Goal: Information Seeking & Learning: Learn about a topic

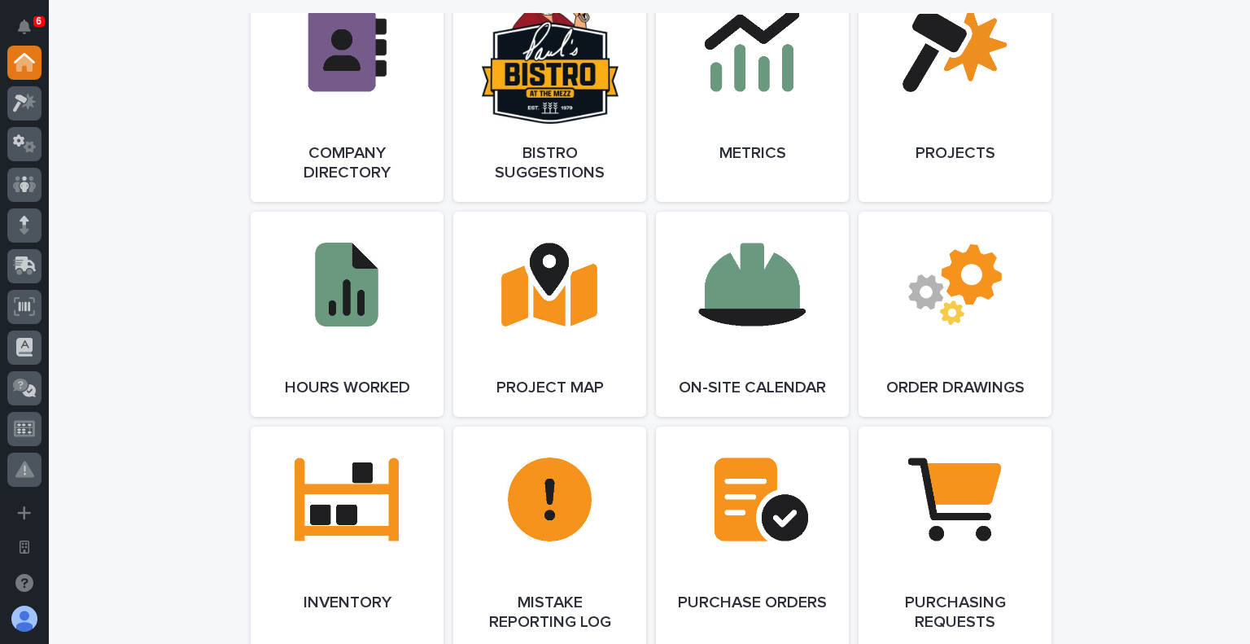
scroll to position [1465, 0]
click at [970, 295] on link "Open Link" at bounding box center [954, 313] width 193 height 205
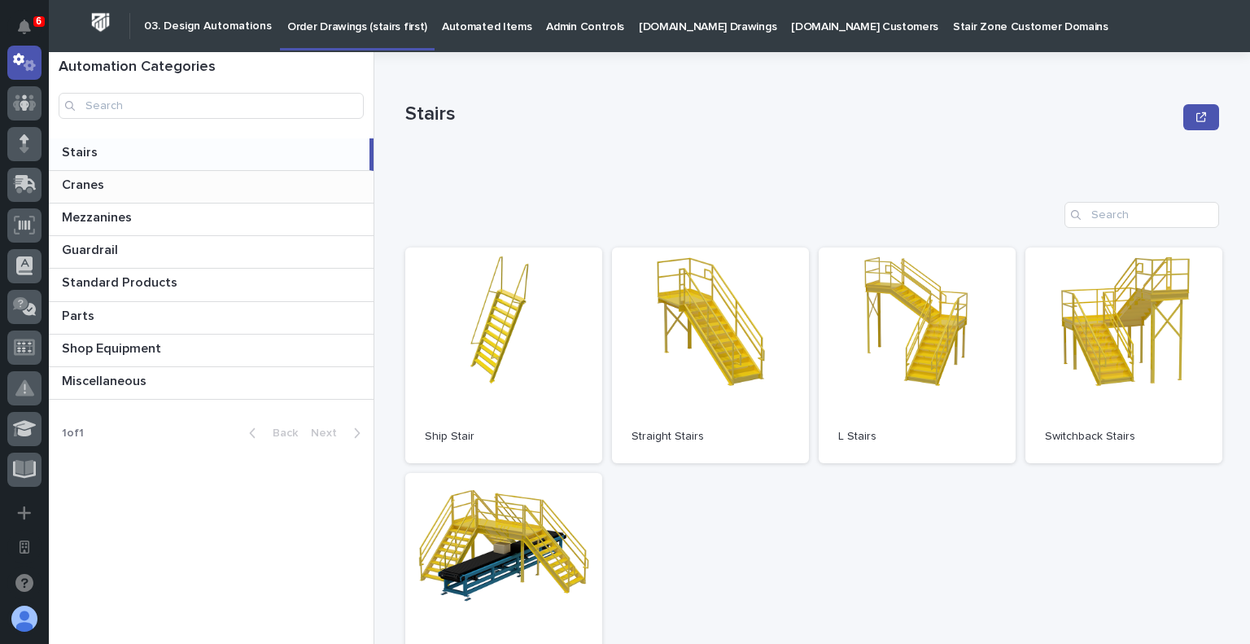
click at [134, 185] on p at bounding box center [214, 184] width 305 height 15
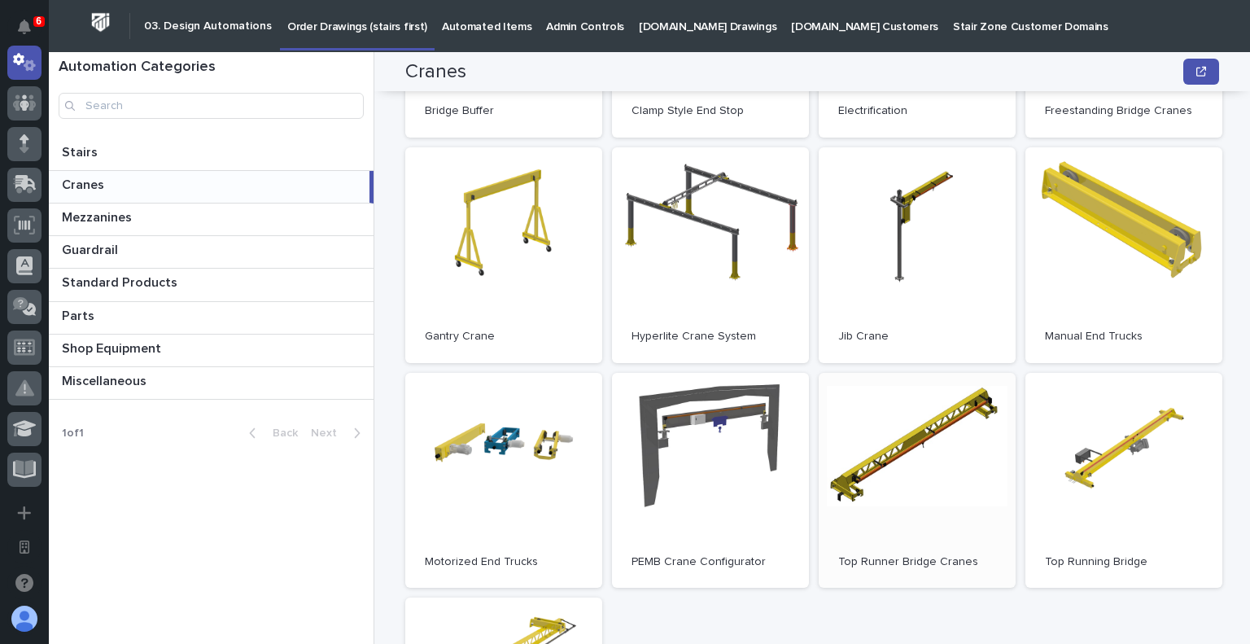
scroll to position [244, 0]
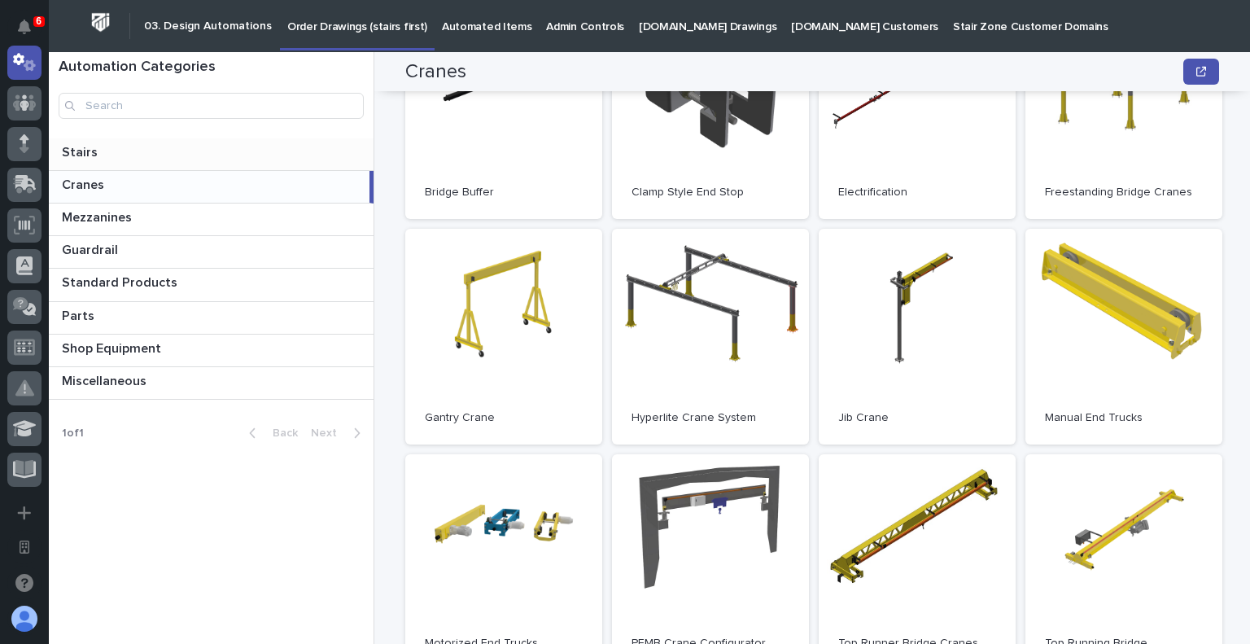
click at [185, 155] on p at bounding box center [214, 152] width 305 height 15
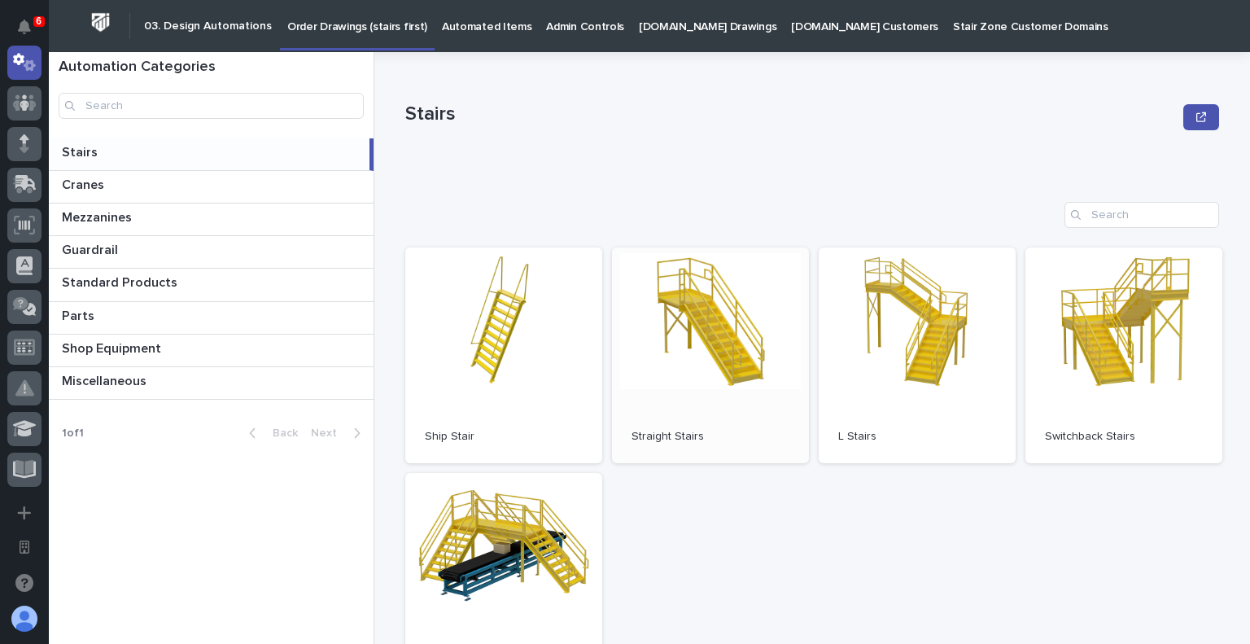
click at [698, 368] on link "Open" at bounding box center [710, 355] width 197 height 216
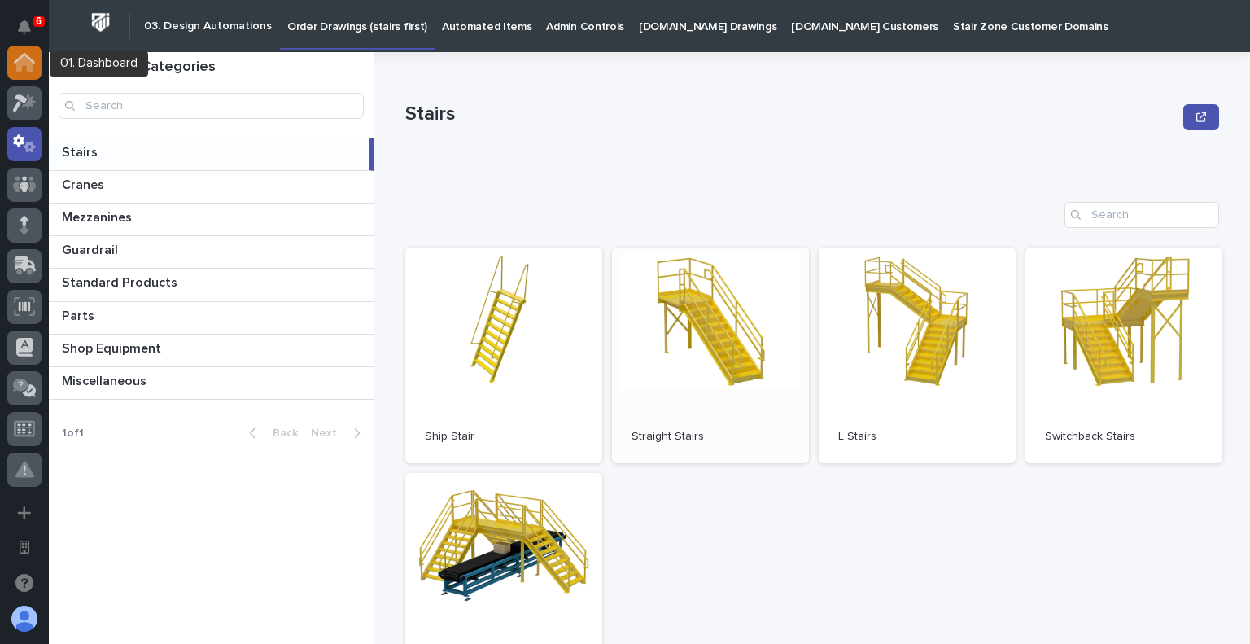
click at [33, 73] on div at bounding box center [24, 63] width 34 height 34
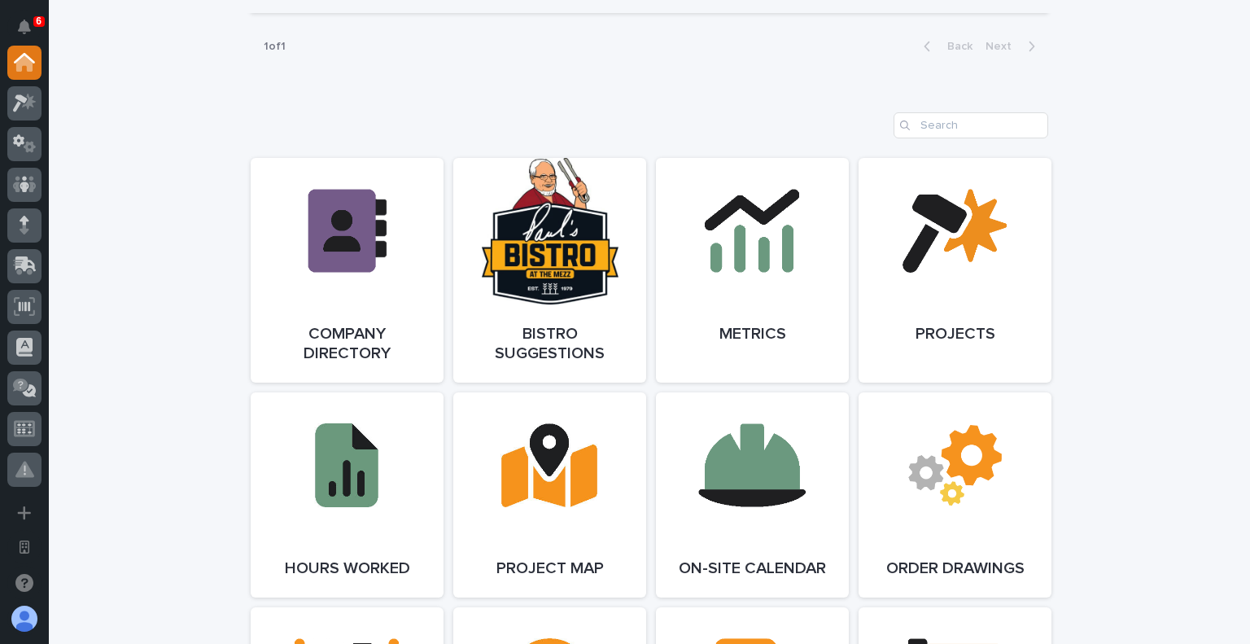
scroll to position [1383, 0]
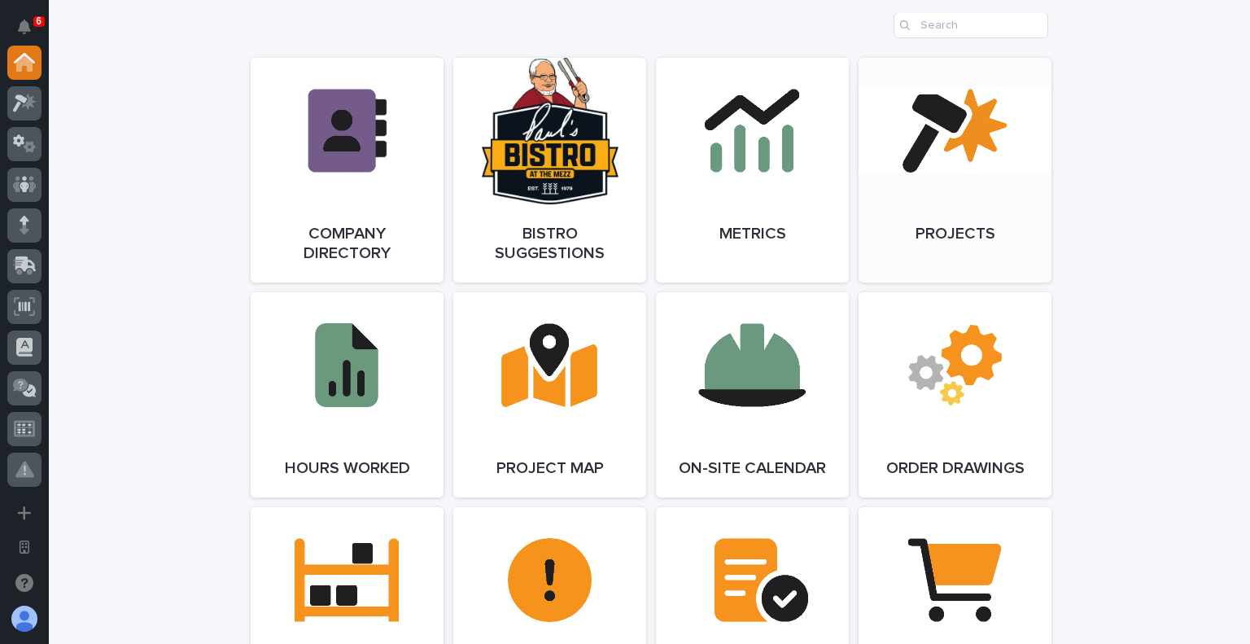
click at [935, 166] on span "Open Link" at bounding box center [954, 169] width 53 height 11
click at [544, 378] on link "Open Link" at bounding box center [549, 394] width 193 height 205
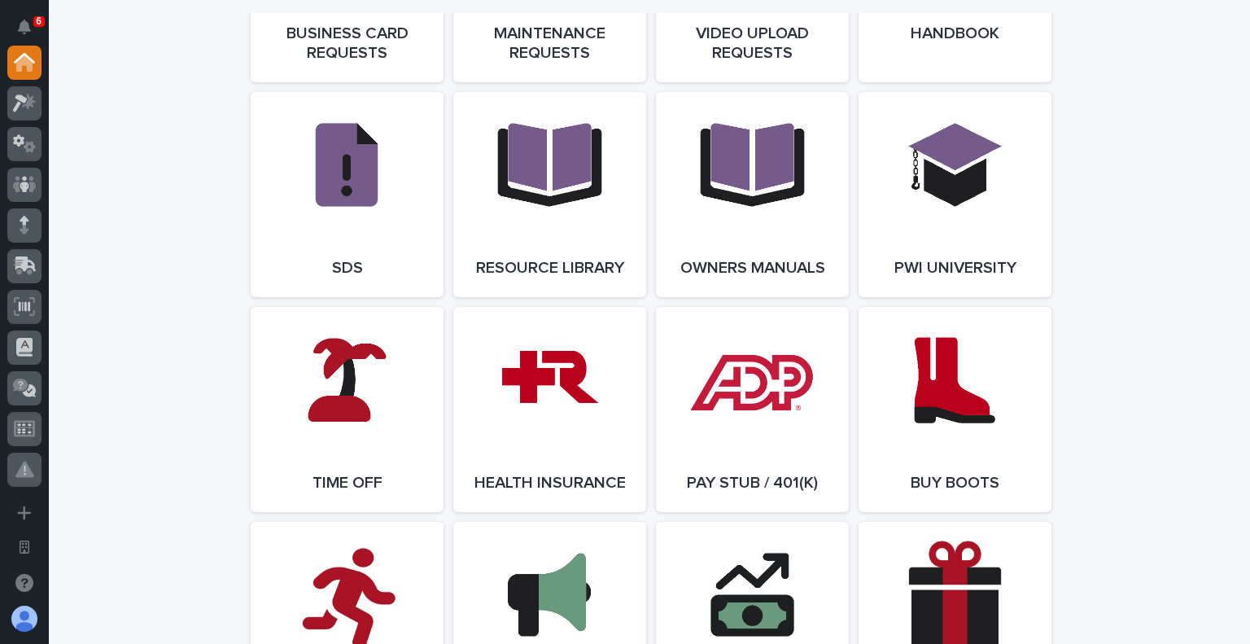
scroll to position [2717, 0]
click at [934, 183] on link "Open Link" at bounding box center [954, 193] width 193 height 205
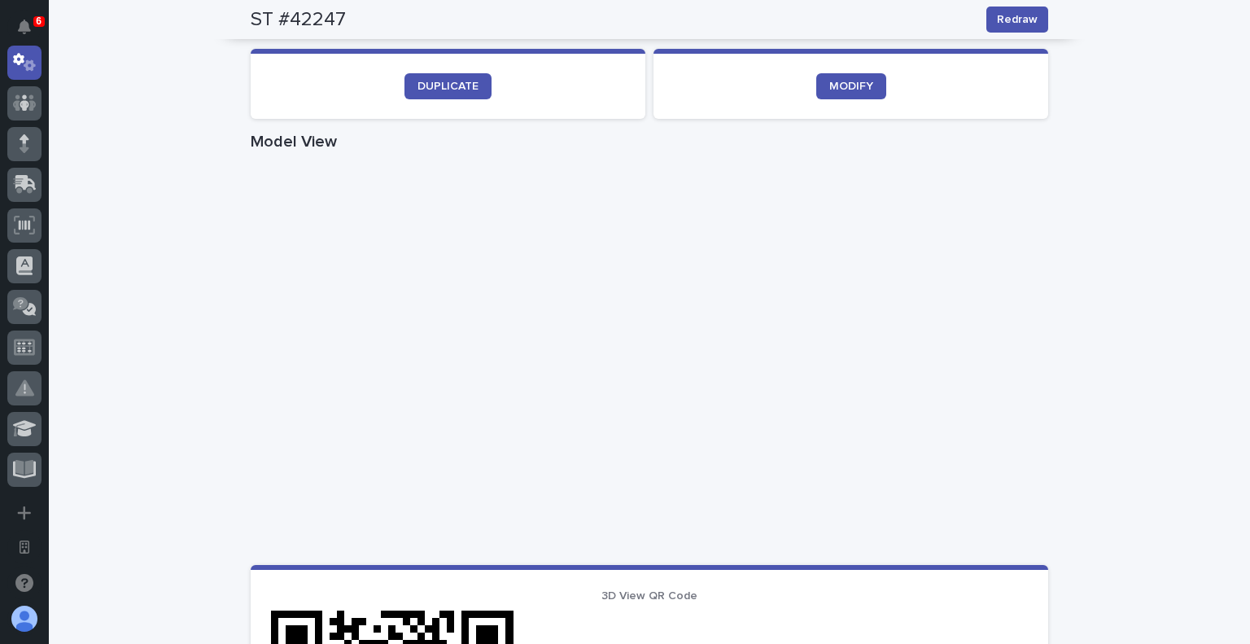
scroll to position [705, 0]
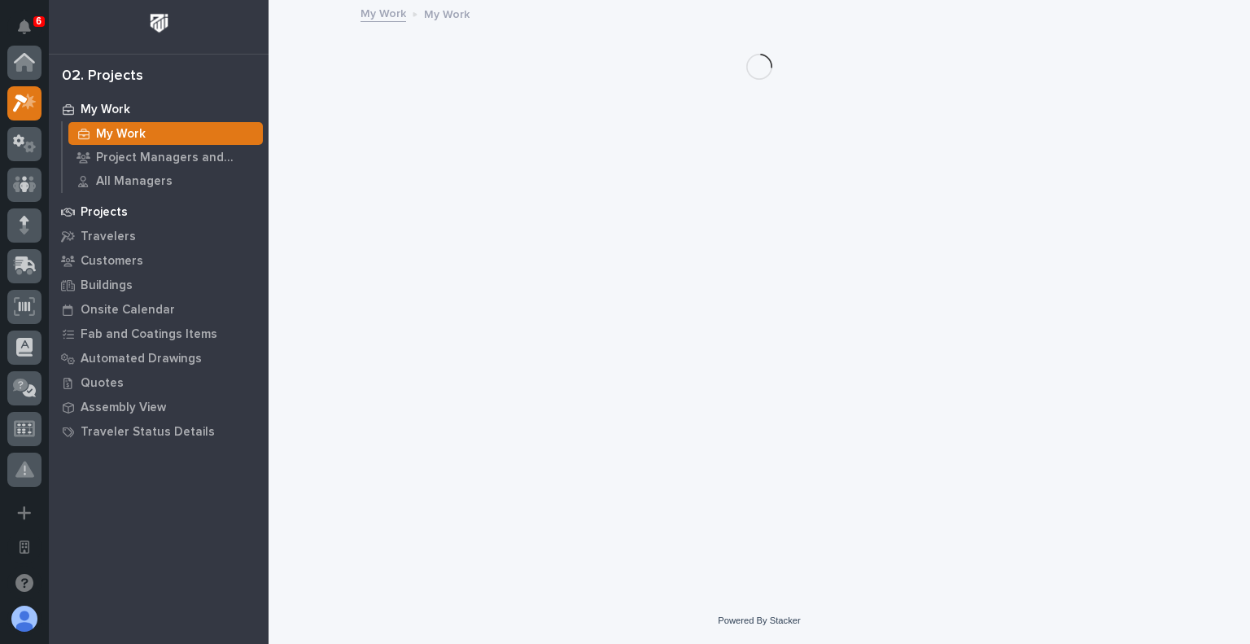
scroll to position [41, 0]
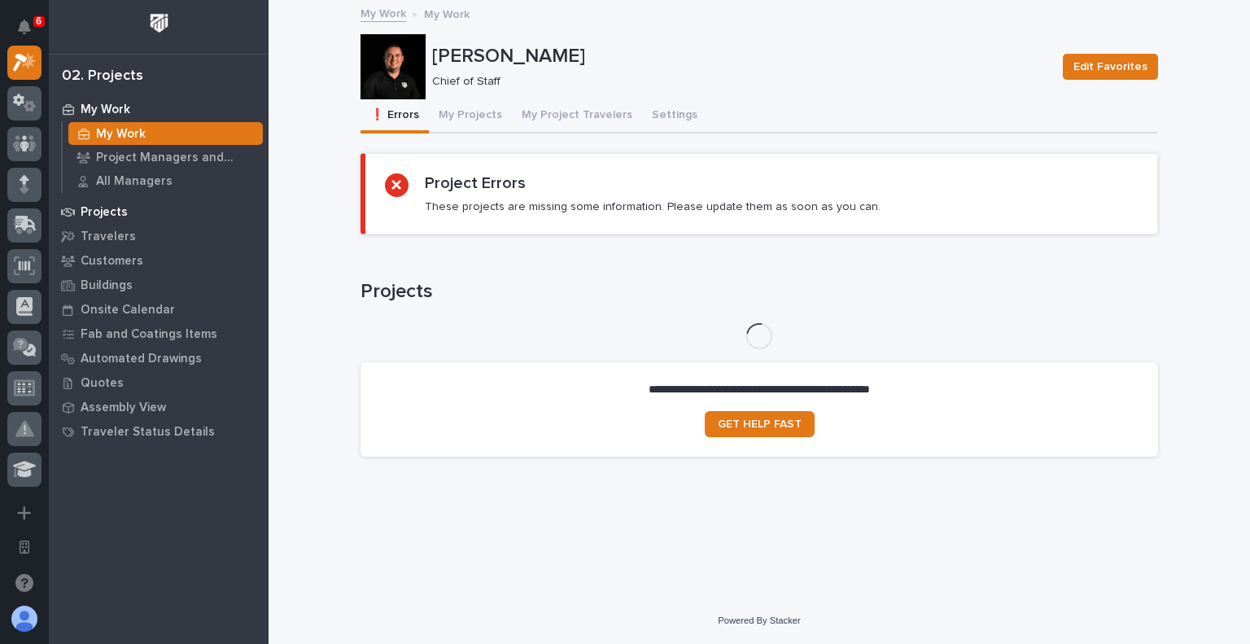
click at [125, 220] on div "Projects" at bounding box center [159, 211] width 212 height 23
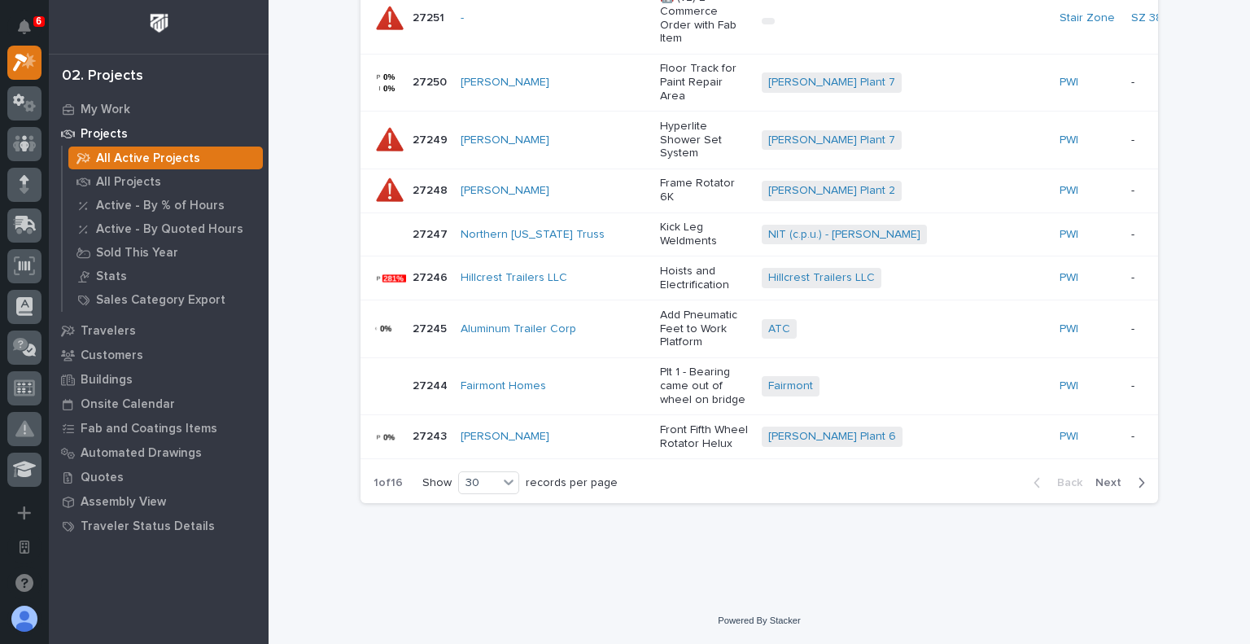
scroll to position [1810, 0]
drag, startPoint x: 1123, startPoint y: 487, endPoint x: 1102, endPoint y: 474, distance: 24.4
click at [1121, 487] on span "Next" at bounding box center [1113, 482] width 36 height 15
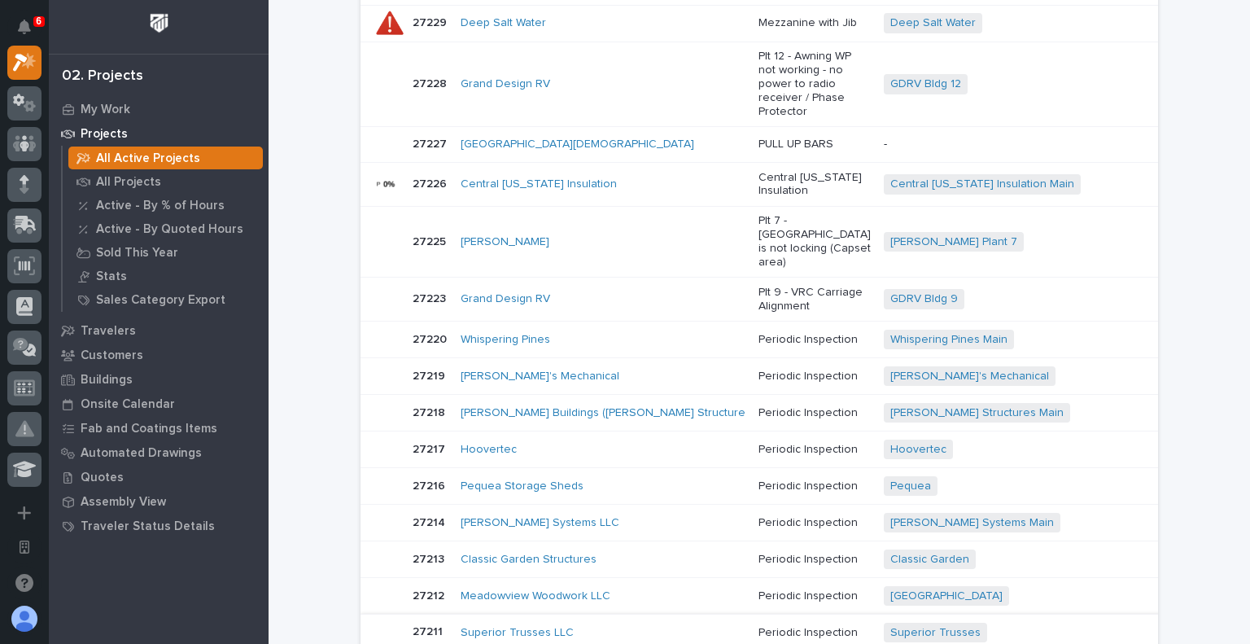
scroll to position [1455, 0]
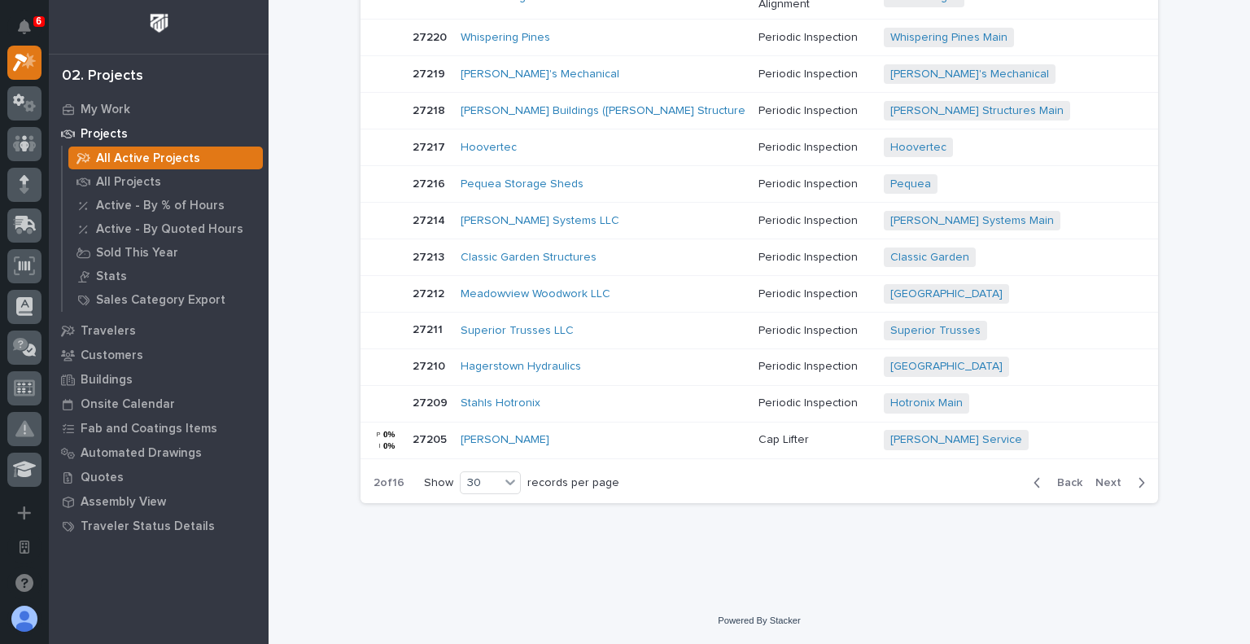
click at [1095, 476] on span "Next" at bounding box center [1113, 482] width 36 height 15
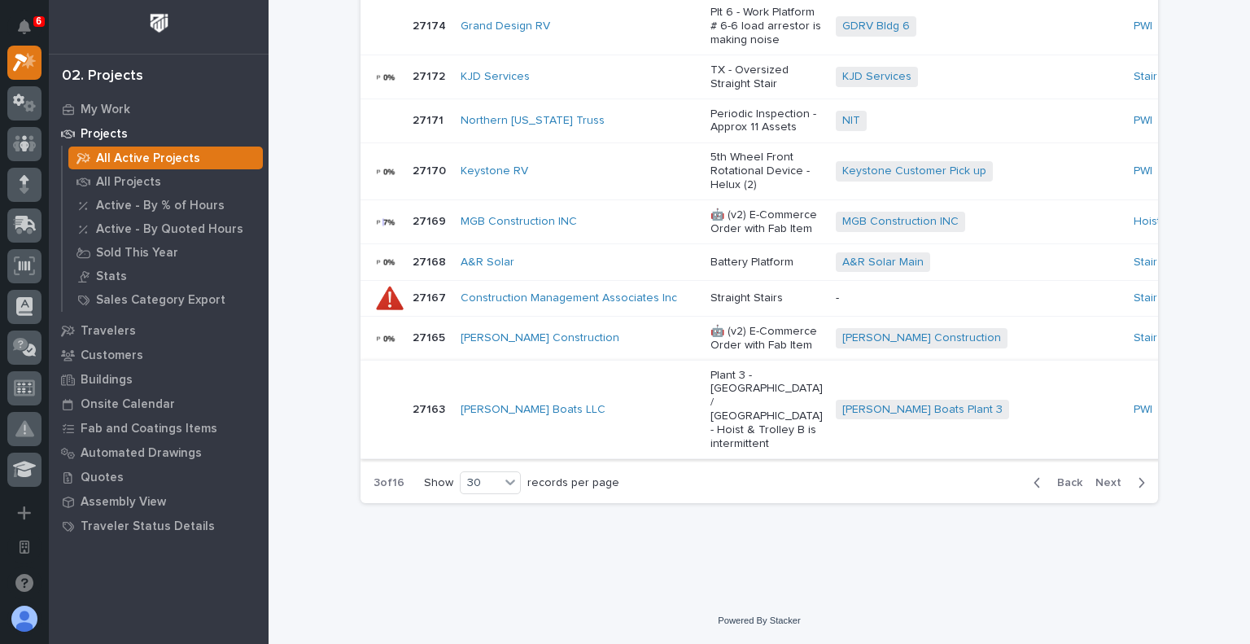
scroll to position [1862, 0]
click at [1110, 490] on span "Next" at bounding box center [1113, 482] width 36 height 15
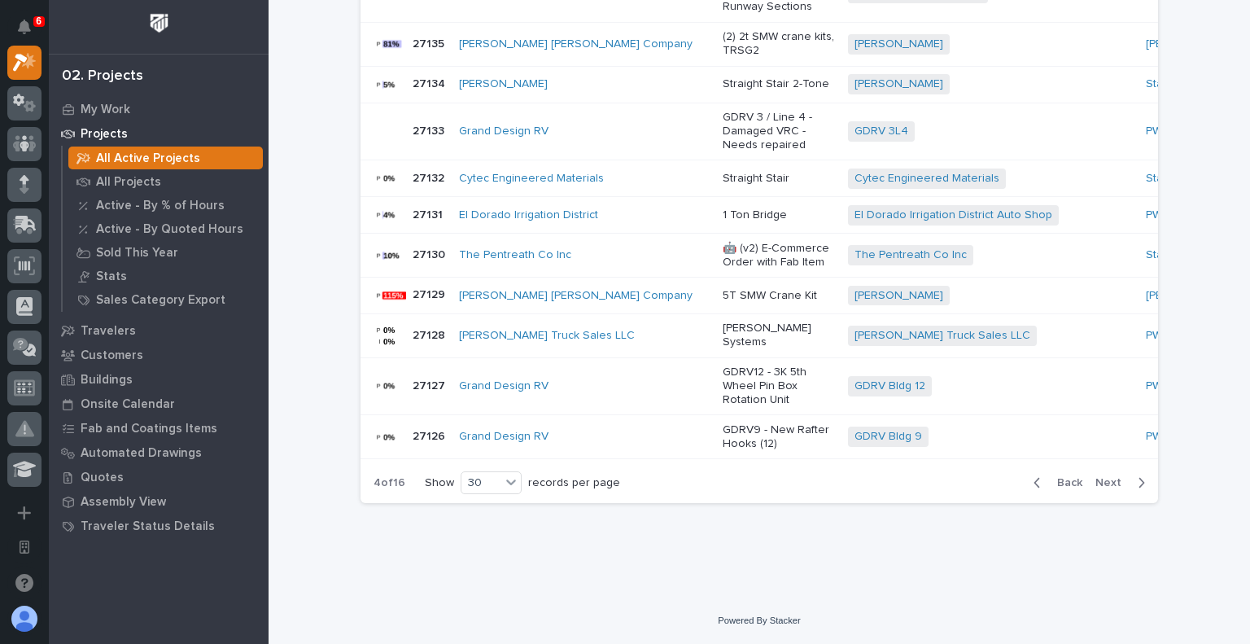
scroll to position [1591, 0]
click at [1113, 488] on span "Next" at bounding box center [1113, 482] width 36 height 15
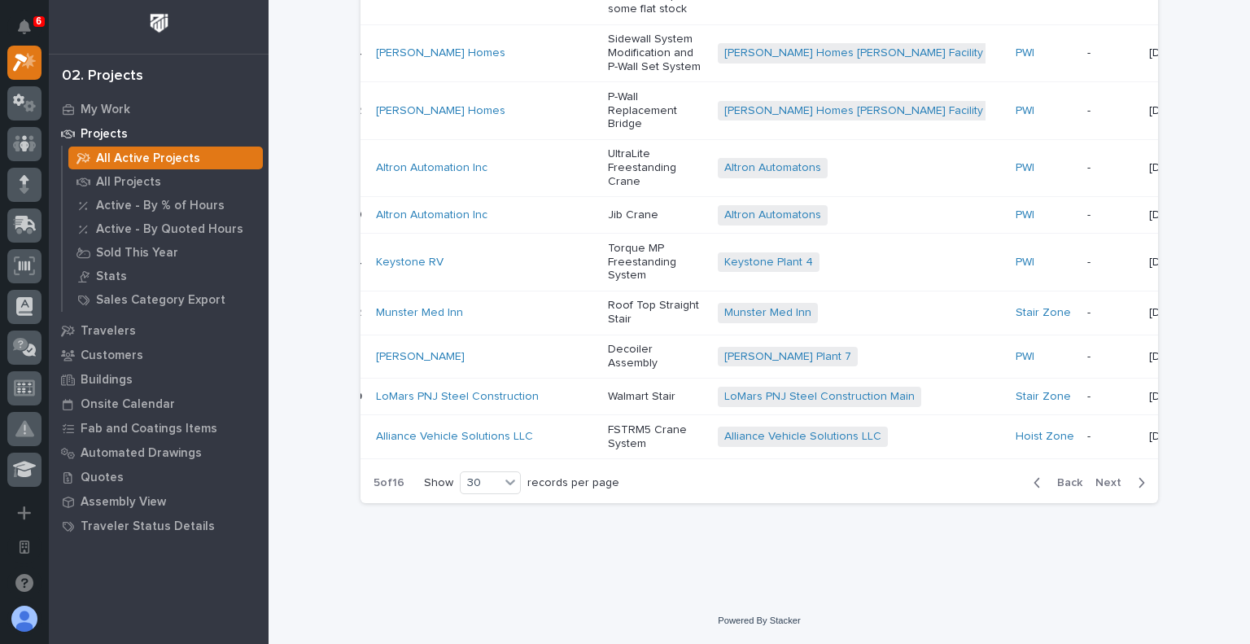
scroll to position [0, 95]
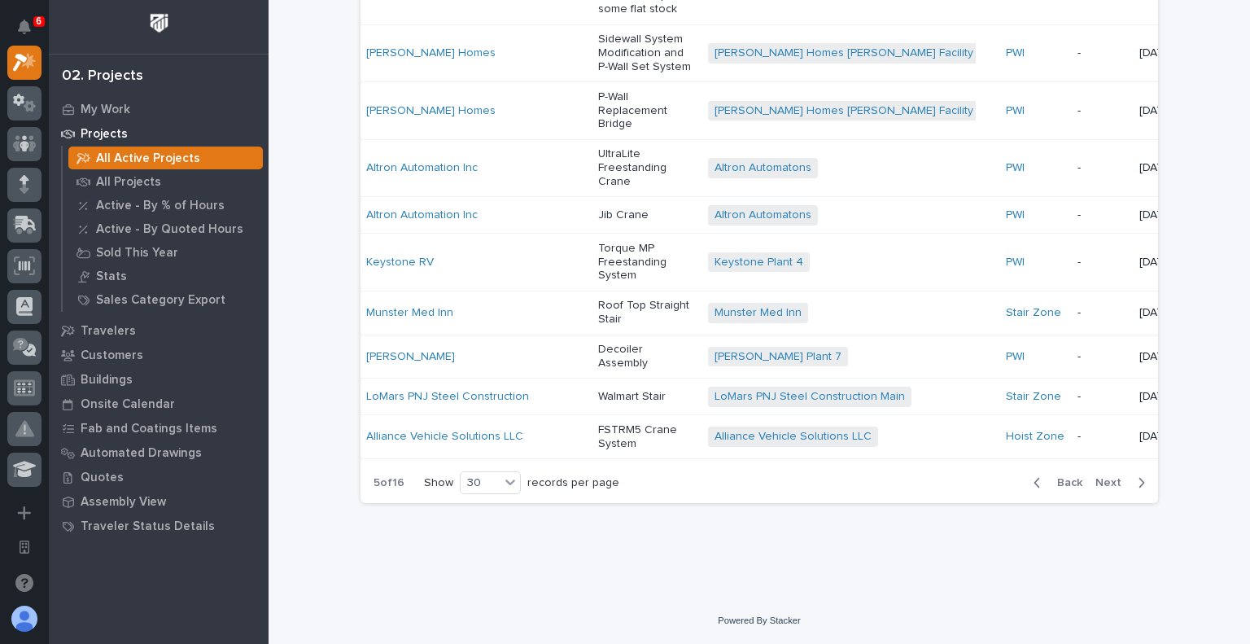
click at [558, 430] on div "Alliance Vehicle Solutions LLC" at bounding box center [475, 437] width 219 height 14
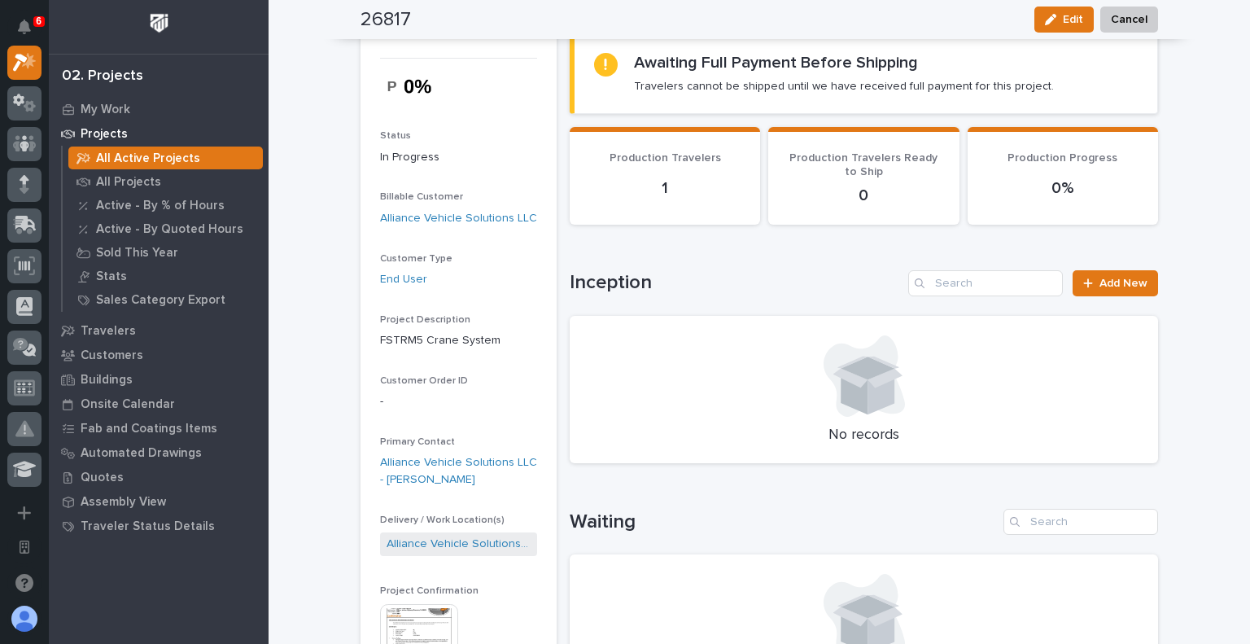
scroll to position [244, 0]
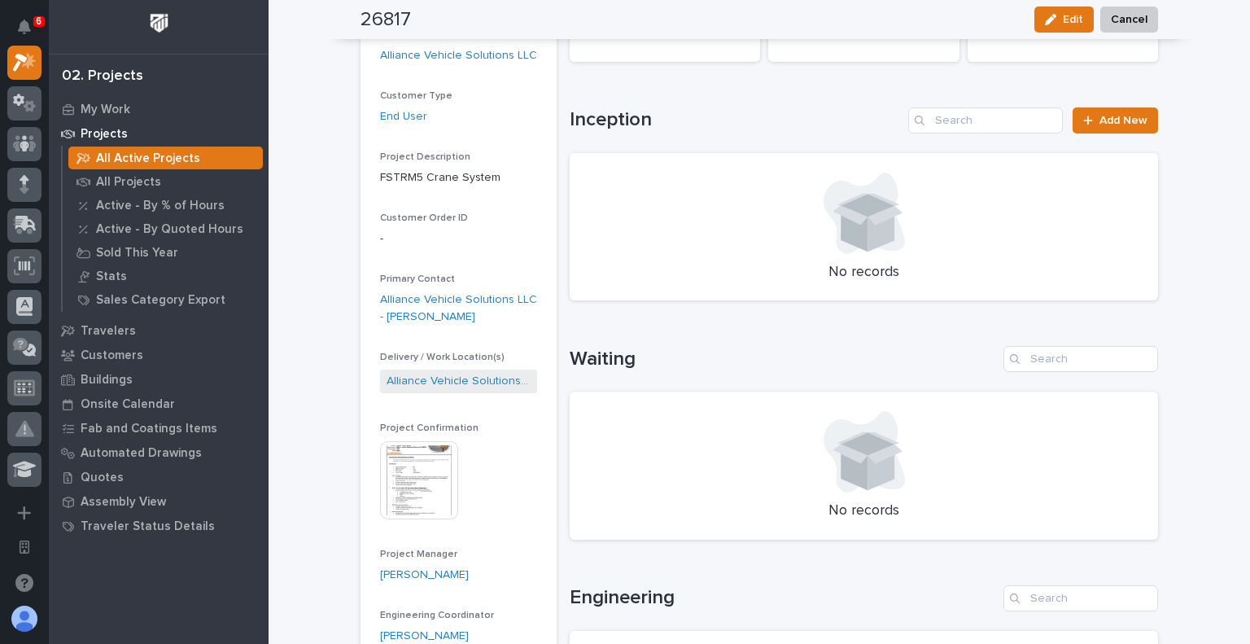
click at [425, 491] on img at bounding box center [419, 480] width 78 height 78
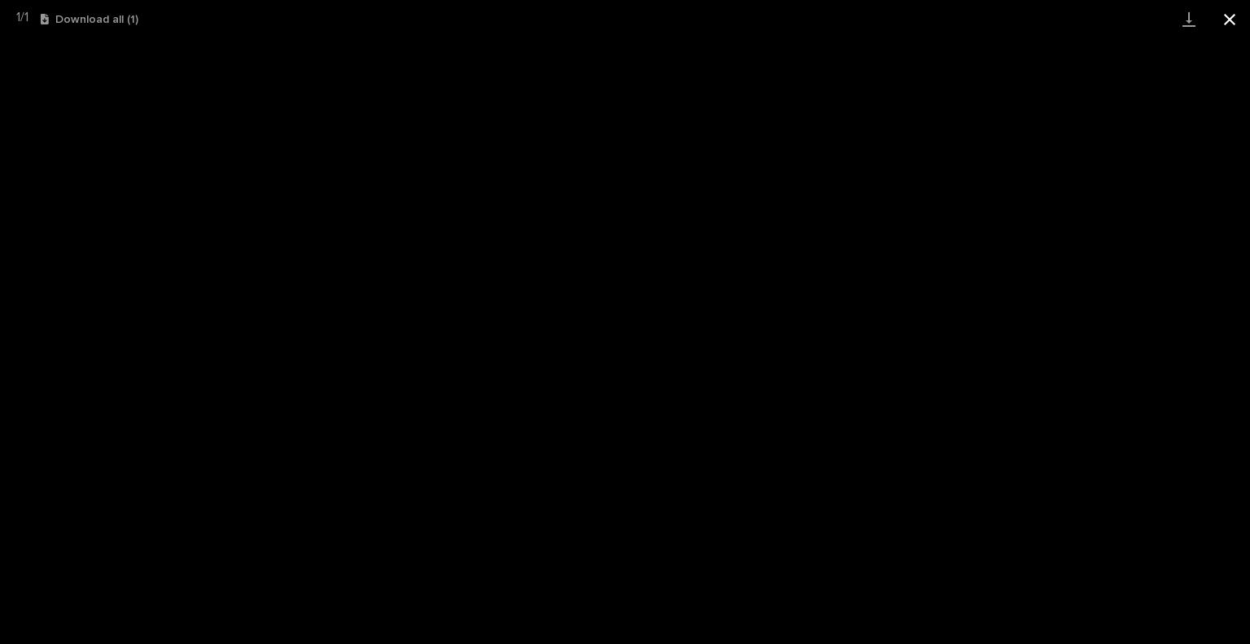
click at [1235, 26] on button "Close gallery" at bounding box center [1229, 19] width 41 height 38
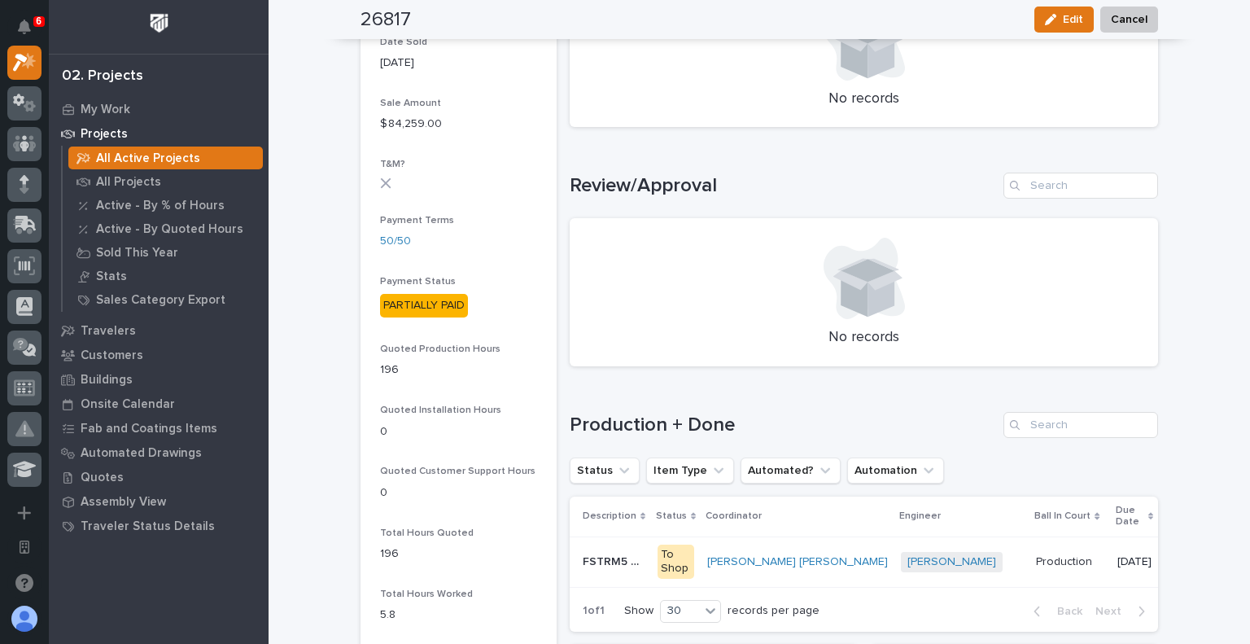
scroll to position [976, 0]
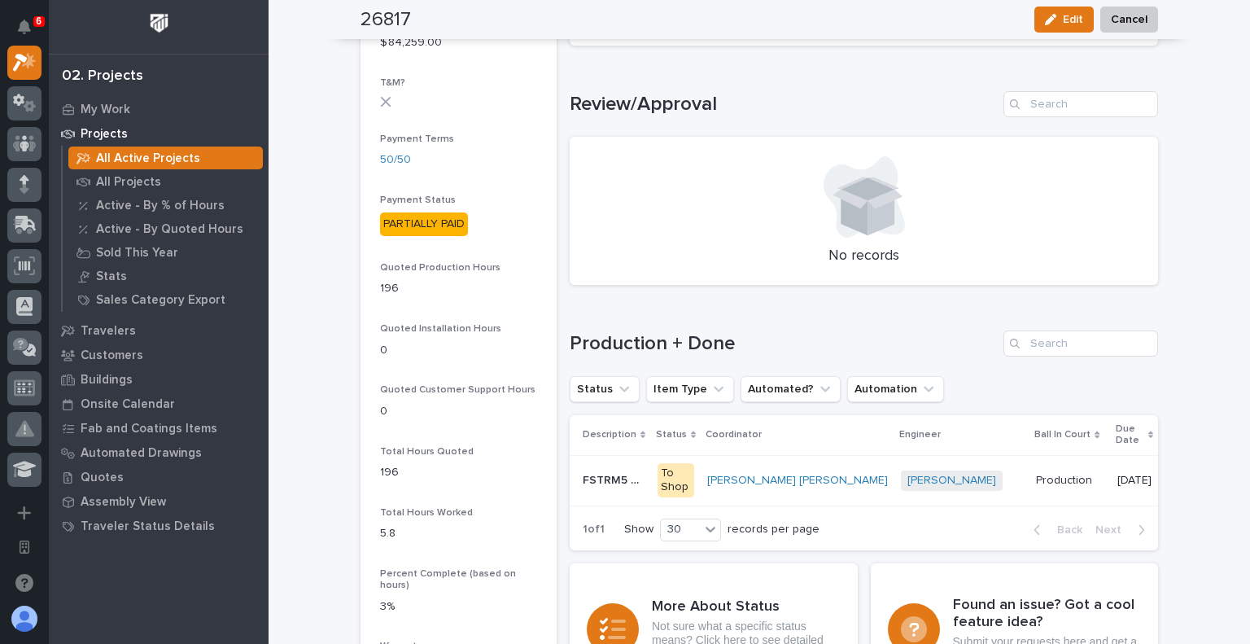
click at [1036, 484] on p "Production" at bounding box center [1065, 478] width 59 height 17
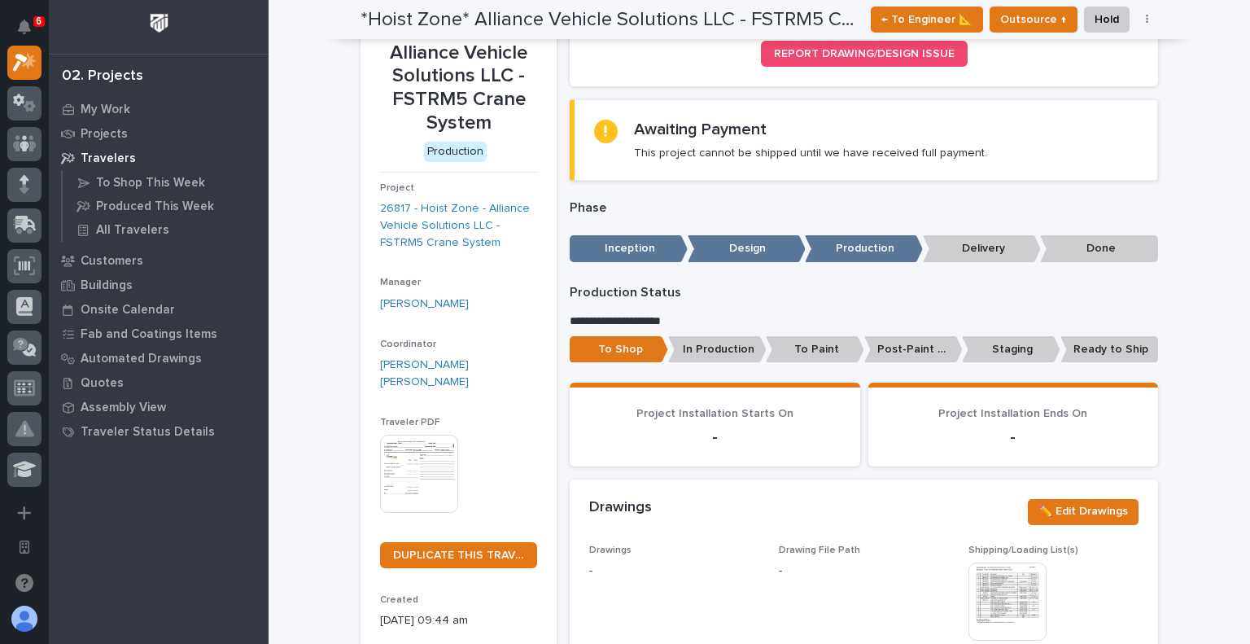
scroll to position [325, 0]
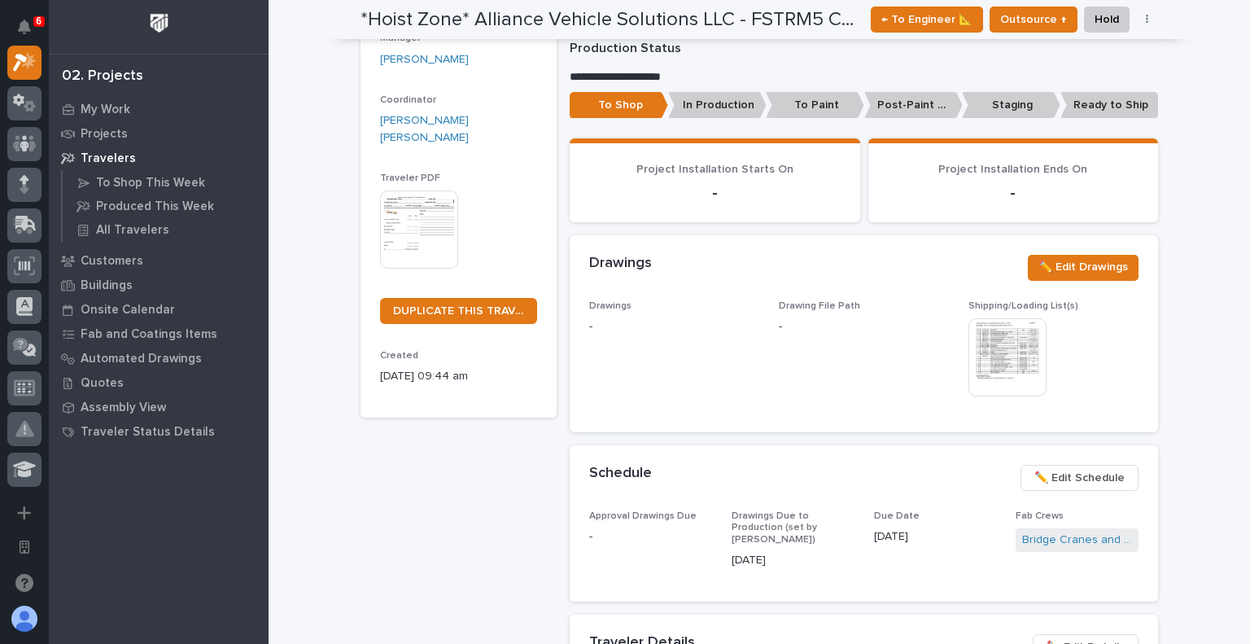
click at [978, 367] on img at bounding box center [1007, 357] width 78 height 78
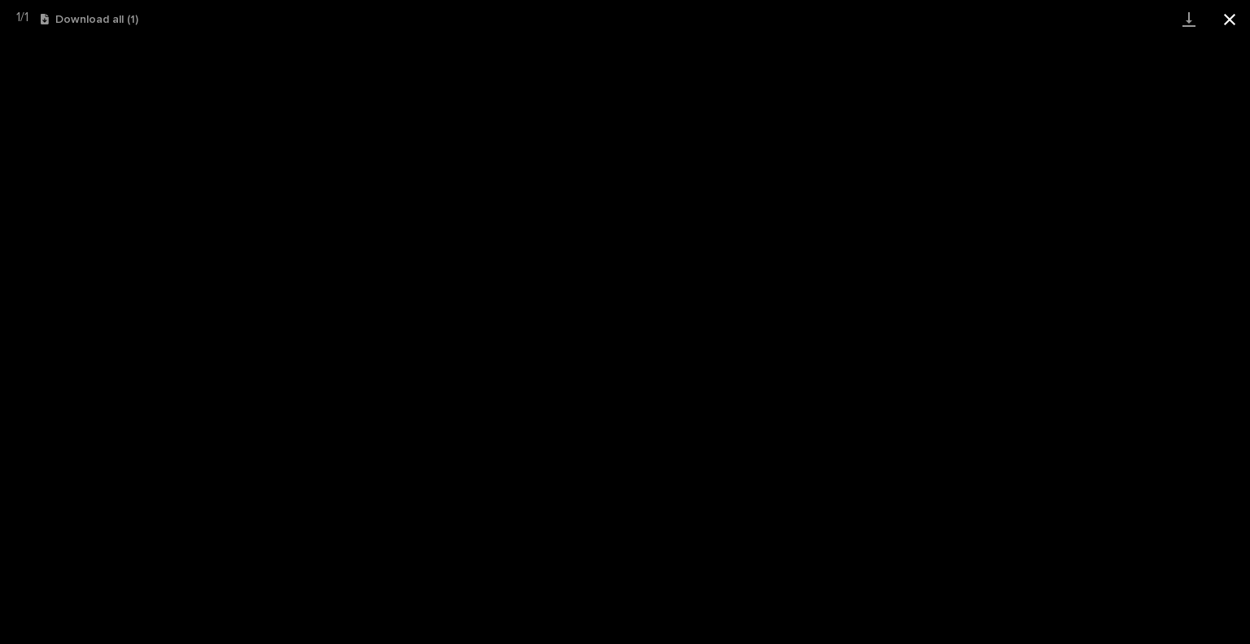
click at [1229, 19] on button "Close gallery" at bounding box center [1229, 19] width 41 height 38
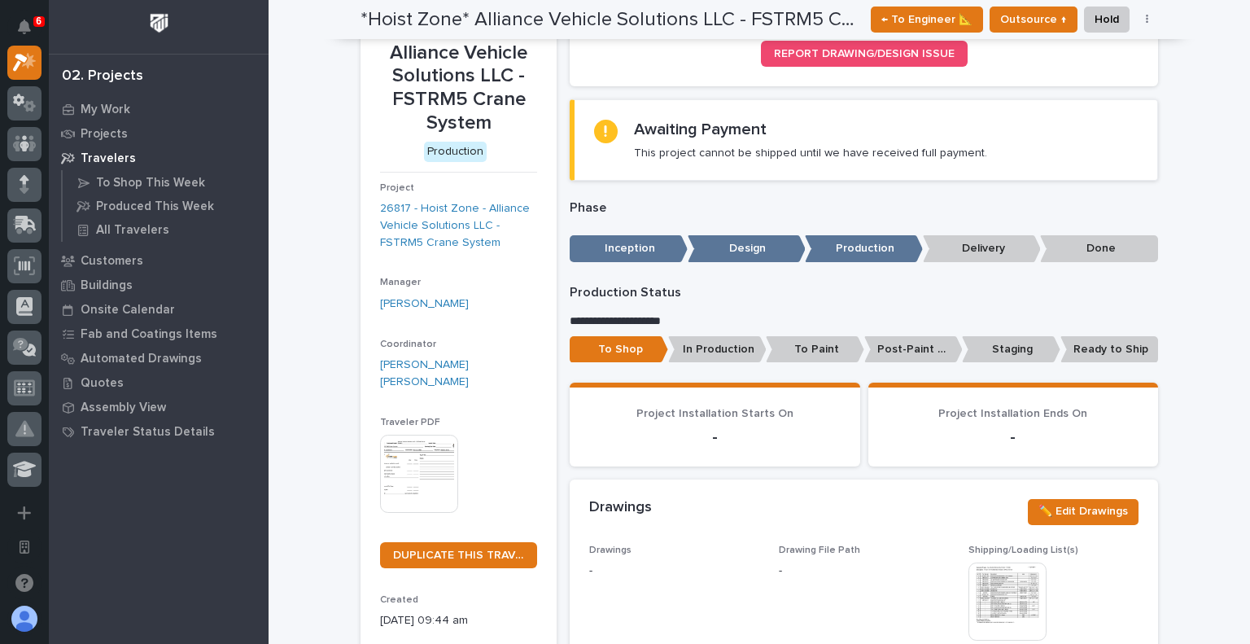
scroll to position [0, 0]
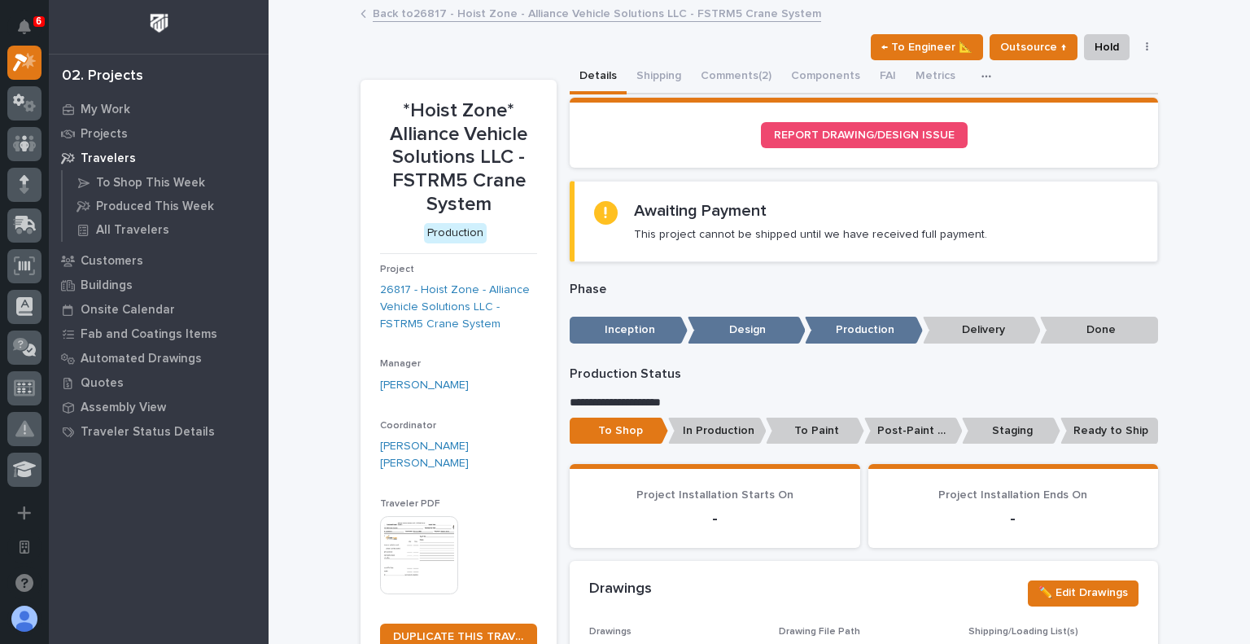
click at [981, 76] on icon "button" at bounding box center [986, 76] width 10 height 11
click at [600, 40] on div "← To Engineer 📐 Outsource ↑ Hold Cancel Change Traveler Type Regenerate PDF Gen…" at bounding box center [758, 47] width 797 height 26
click at [469, 11] on link "Back to 26817 - Hoist Zone - Alliance Vehicle Solutions LLC - FSTRM5 Crane Syst…" at bounding box center [597, 12] width 448 height 19
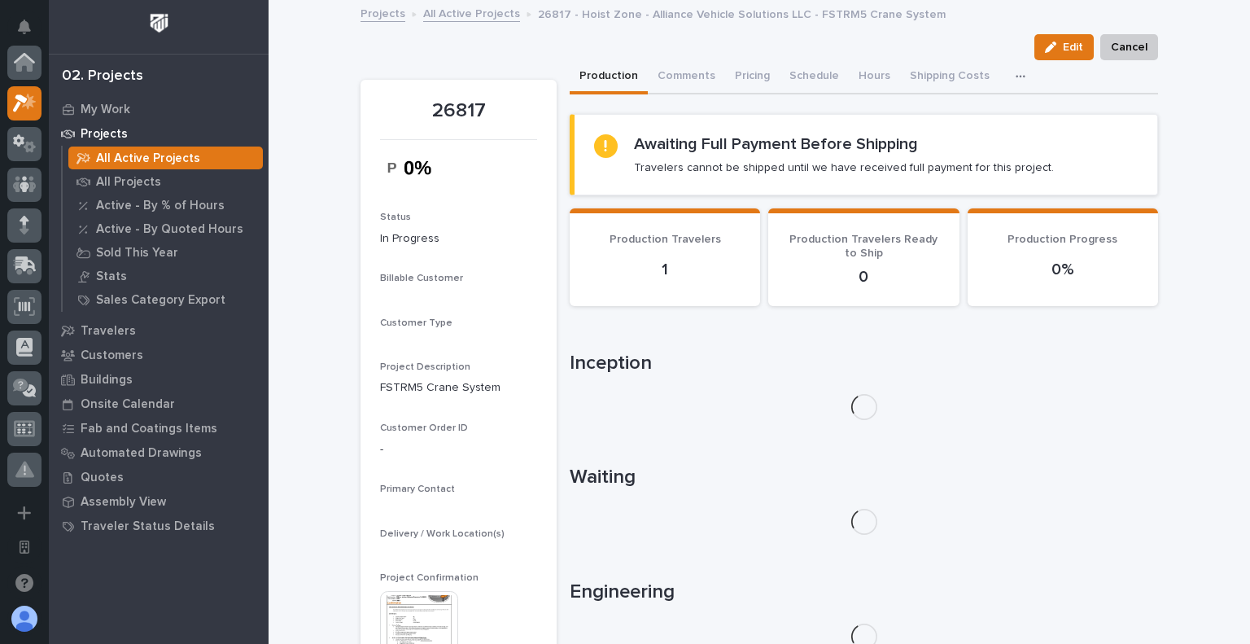
scroll to position [41, 0]
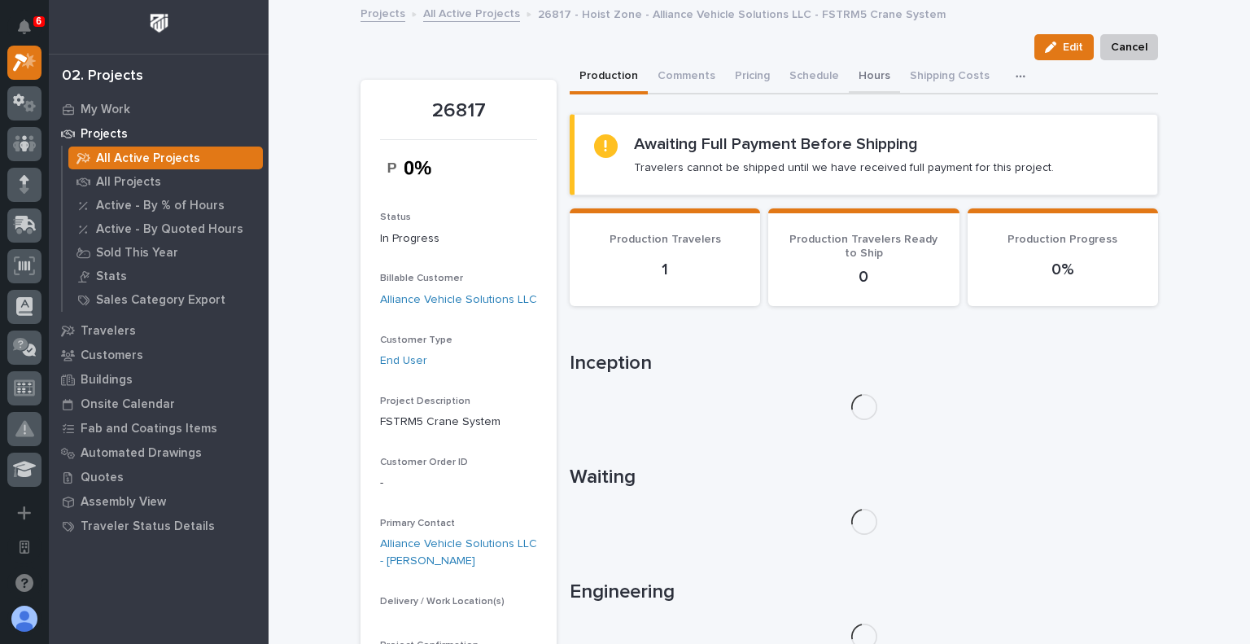
click at [865, 85] on button "Hours" at bounding box center [874, 77] width 51 height 34
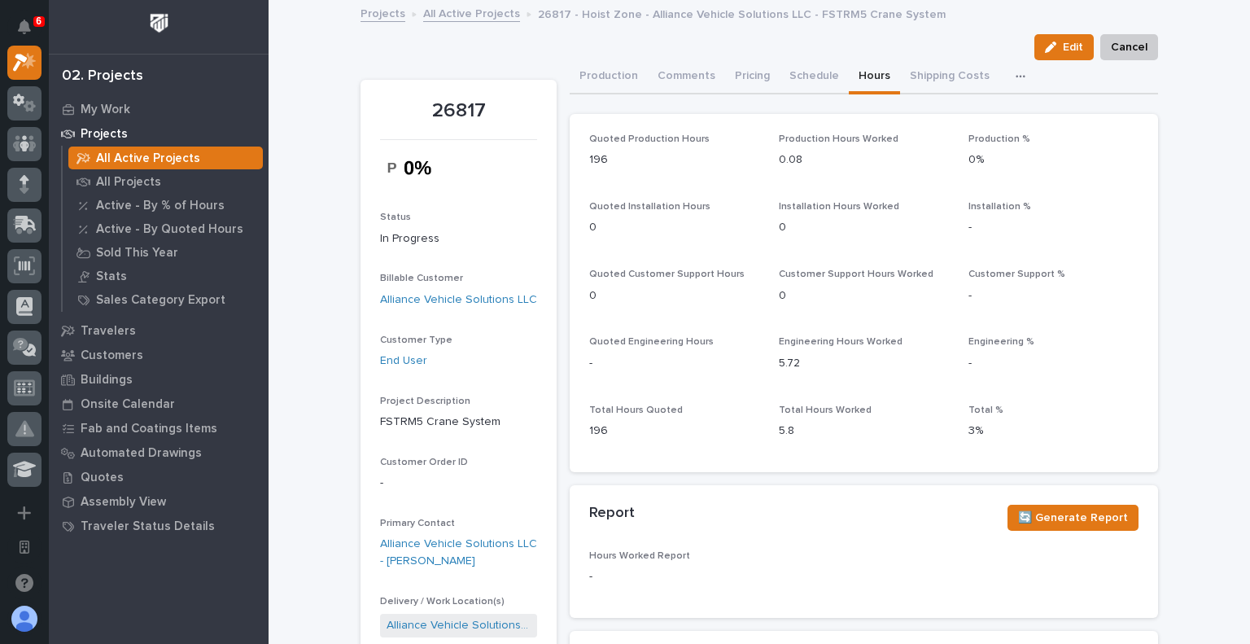
click at [134, 157] on p "All Active Projects" at bounding box center [148, 158] width 104 height 15
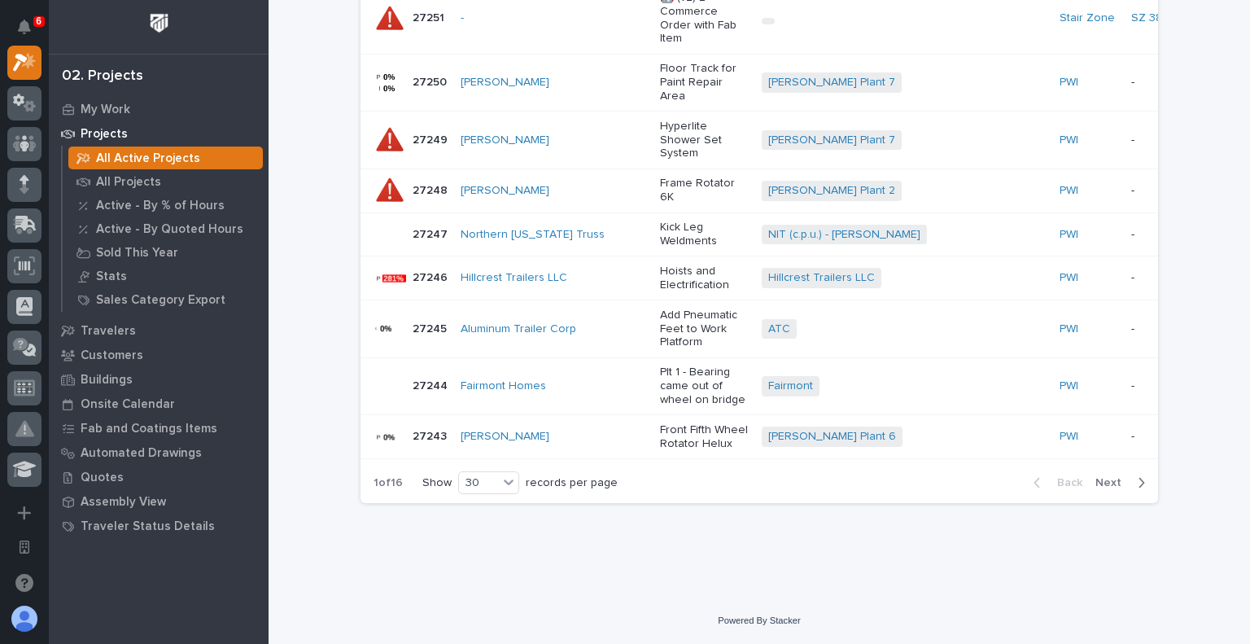
scroll to position [1790, 0]
drag, startPoint x: 1096, startPoint y: 491, endPoint x: 1104, endPoint y: 500, distance: 11.5
click at [1096, 491] on div "Back Next" at bounding box center [1089, 482] width 138 height 41
click at [1105, 490] on span "Next" at bounding box center [1113, 482] width 36 height 15
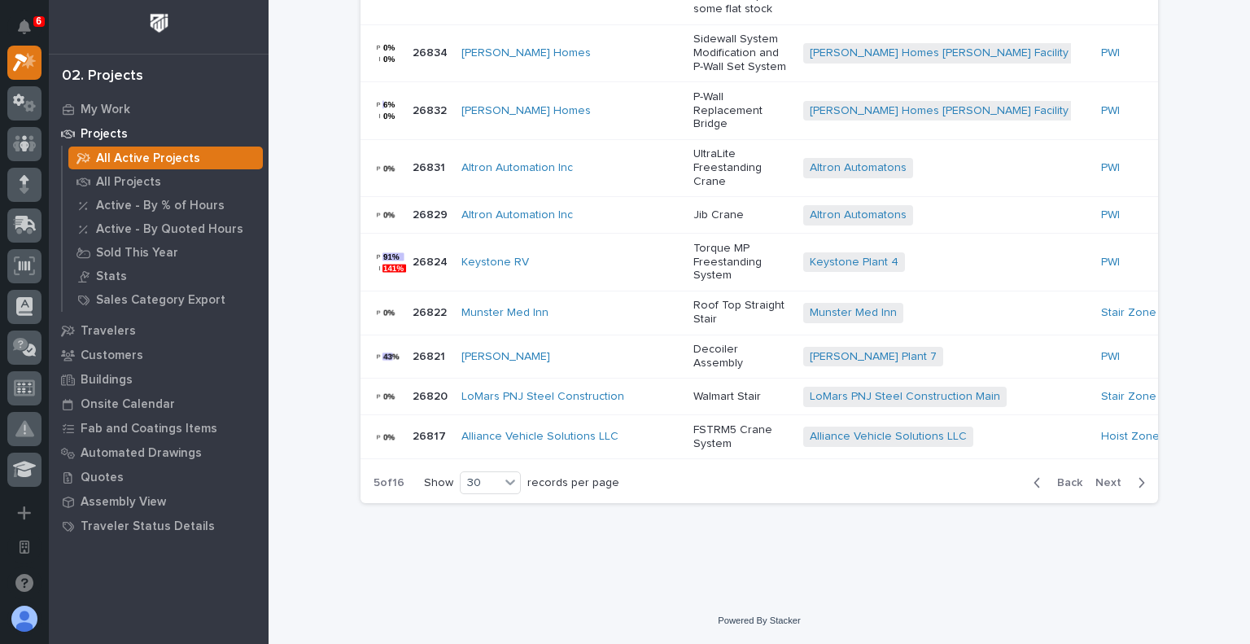
scroll to position [1632, 0]
click at [1109, 487] on span "Next" at bounding box center [1113, 482] width 36 height 15
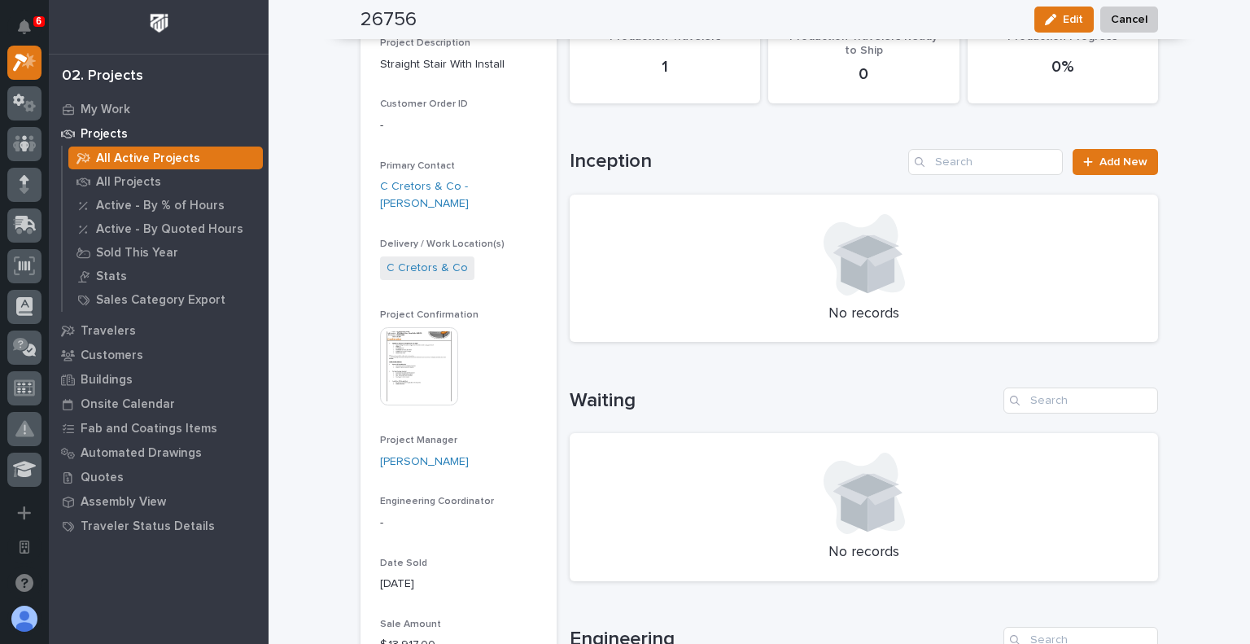
scroll to position [407, 0]
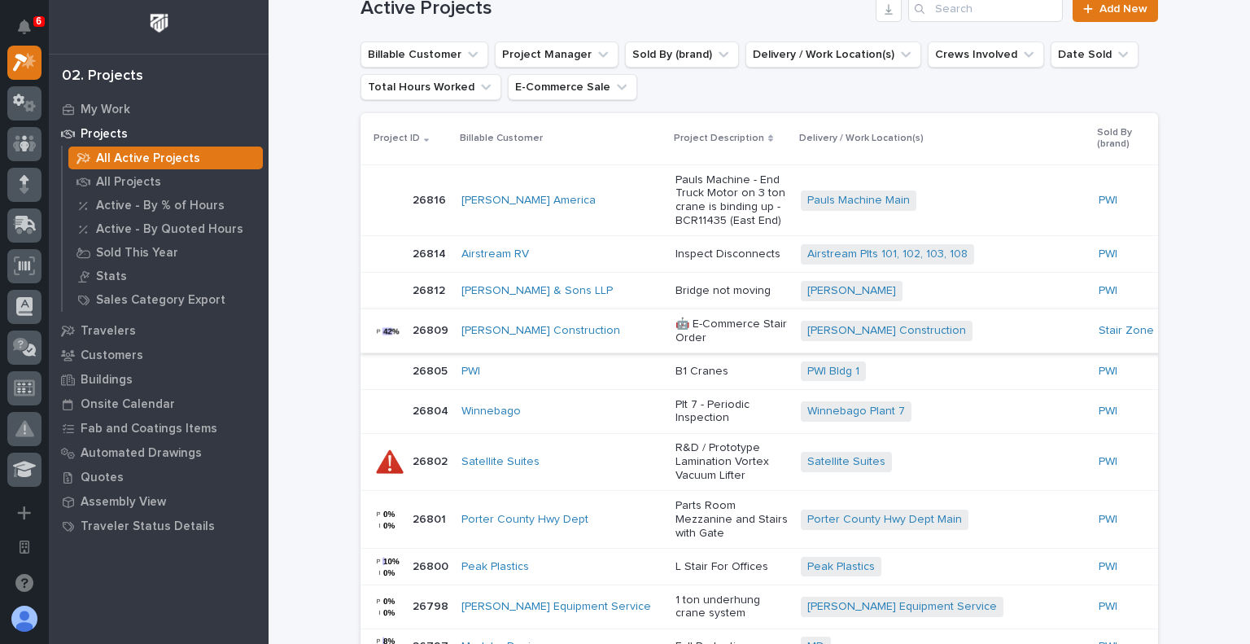
scroll to position [407, 0]
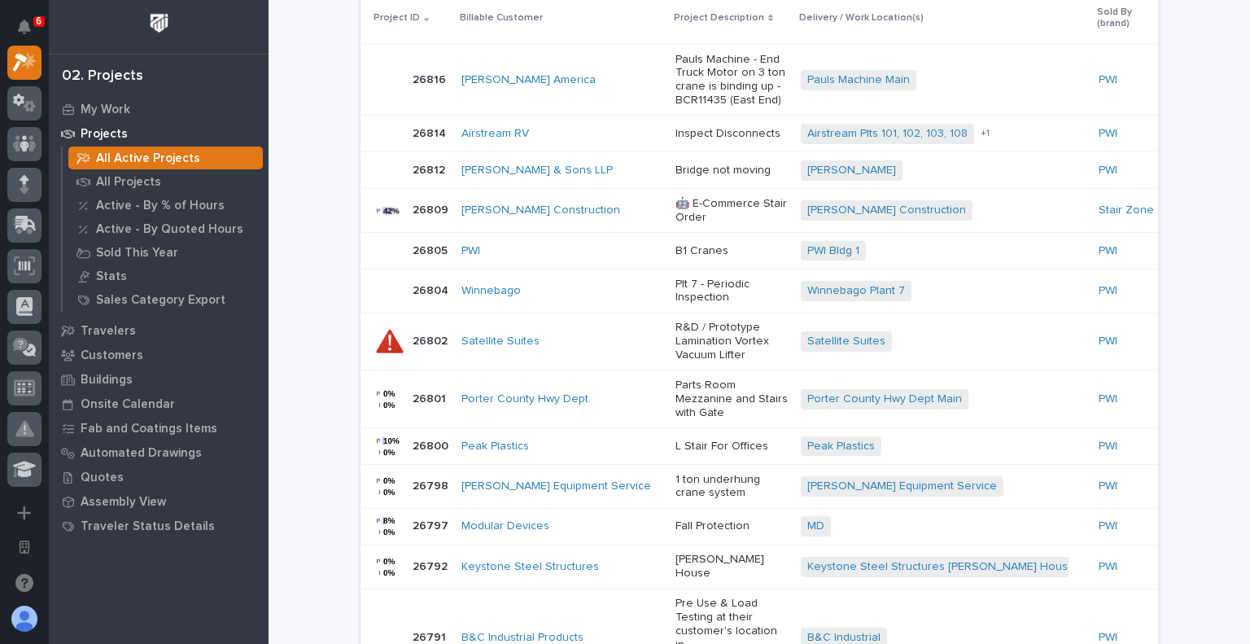
click at [413, 217] on p "26809" at bounding box center [432, 208] width 39 height 17
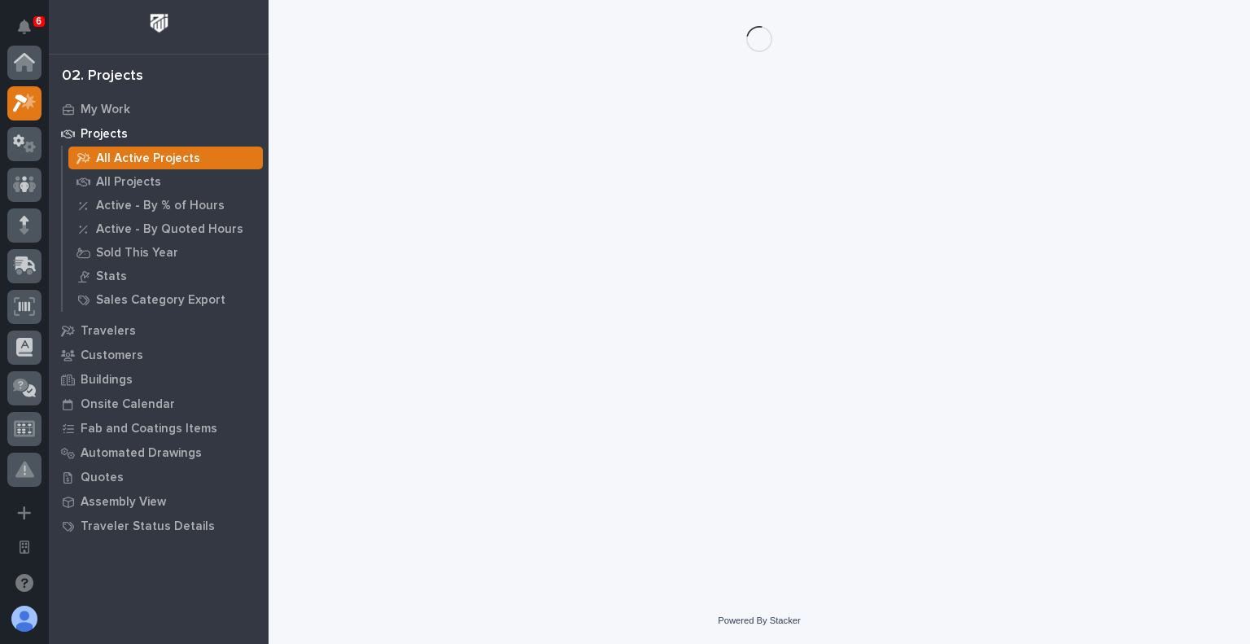
scroll to position [41, 0]
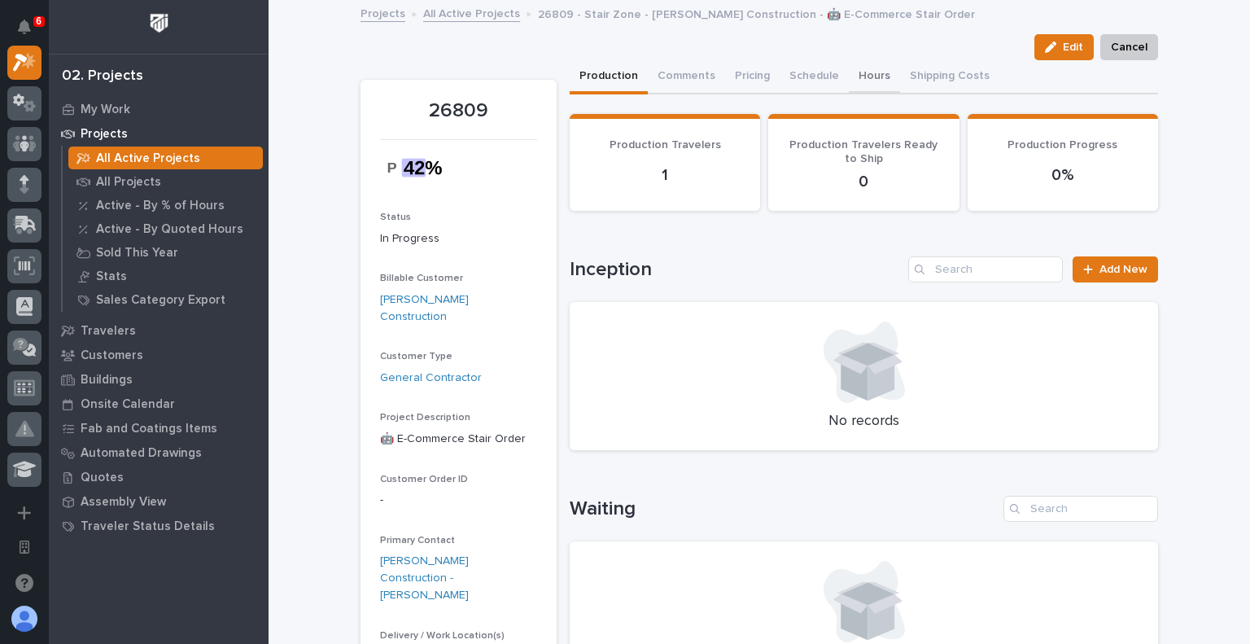
click at [866, 79] on button "Hours" at bounding box center [874, 77] width 51 height 34
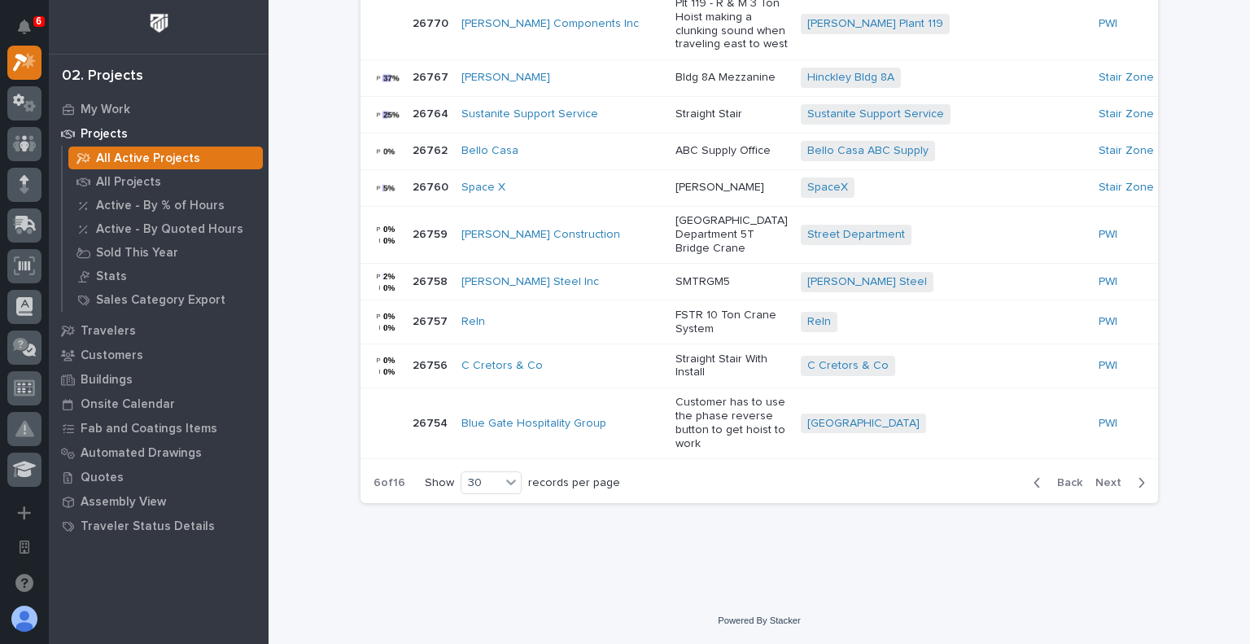
scroll to position [0, 341]
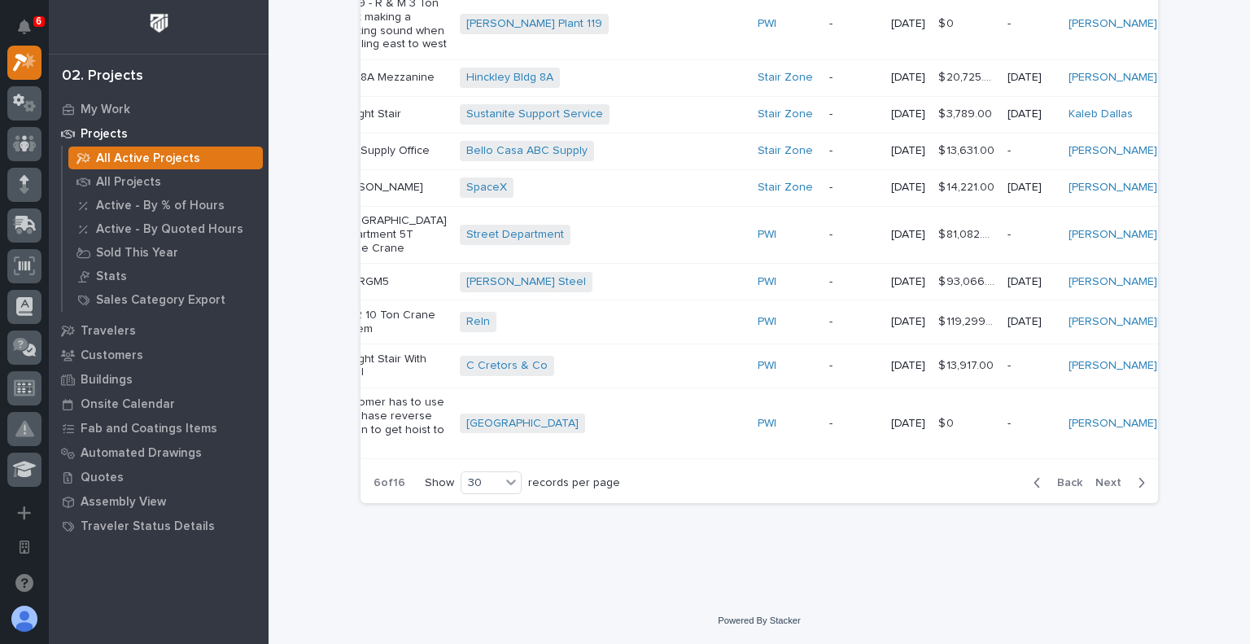
click at [1111, 482] on span "Next" at bounding box center [1113, 482] width 36 height 15
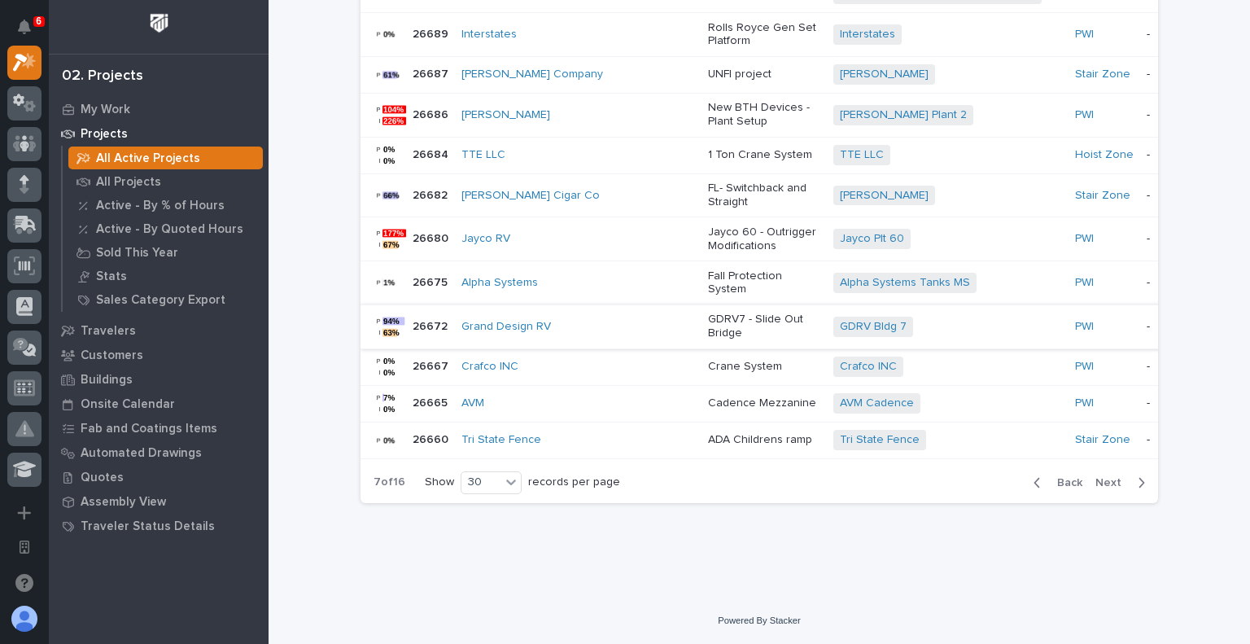
scroll to position [1587, 0]
click at [587, 334] on div "Grand Design RV" at bounding box center [578, 327] width 234 height 14
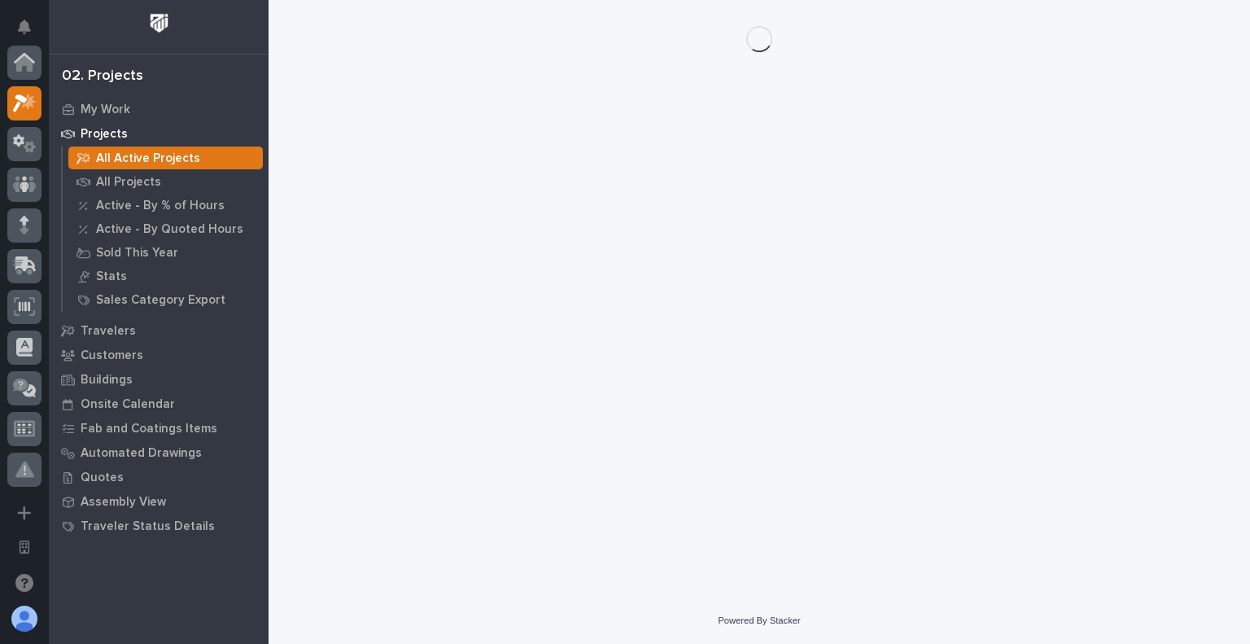
scroll to position [41, 0]
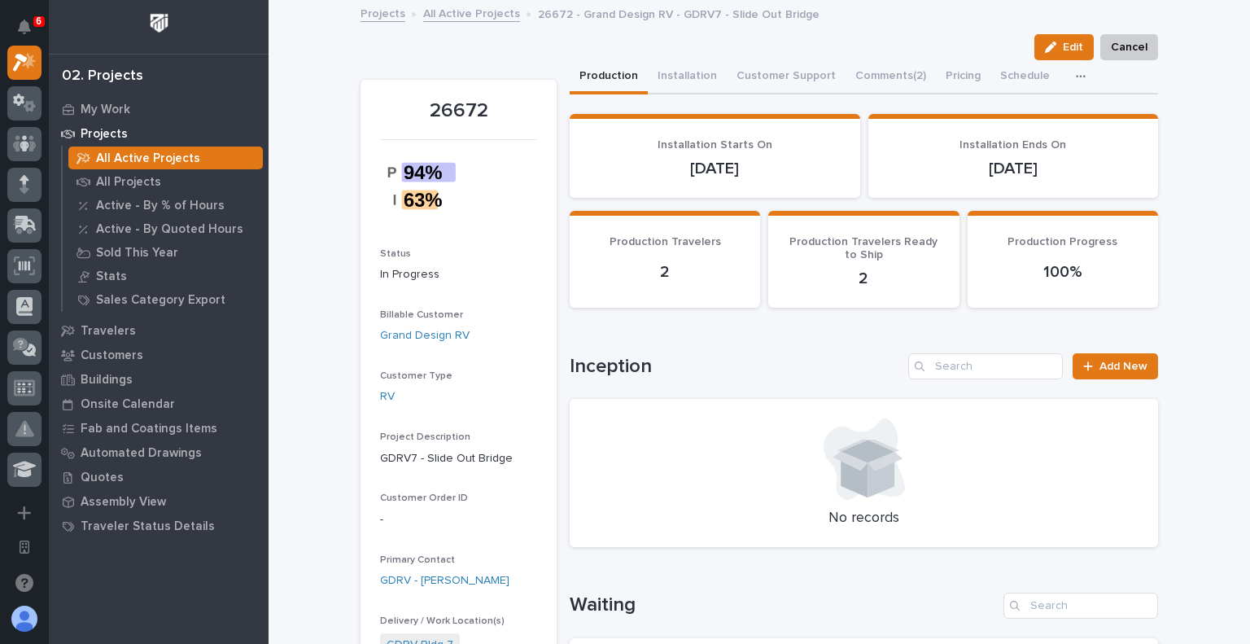
click at [1074, 79] on button "button" at bounding box center [1084, 76] width 36 height 33
click at [996, 111] on button "Hours" at bounding box center [1025, 121] width 107 height 28
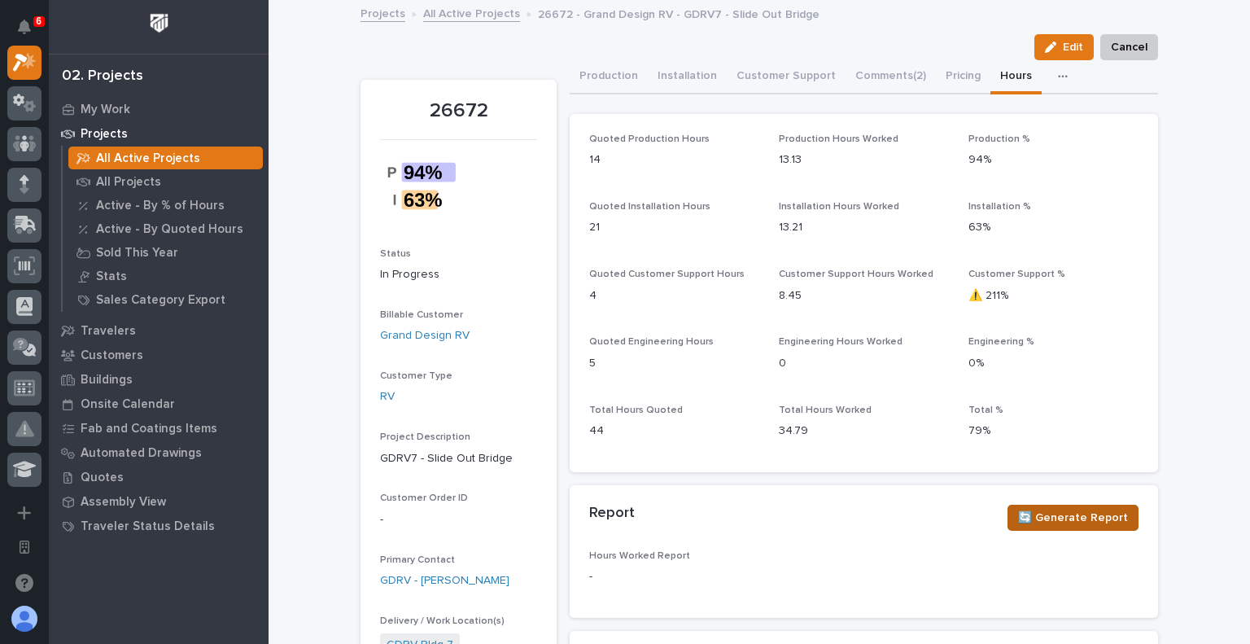
click at [1065, 513] on span "🔄 Generate Report" at bounding box center [1073, 518] width 110 height 20
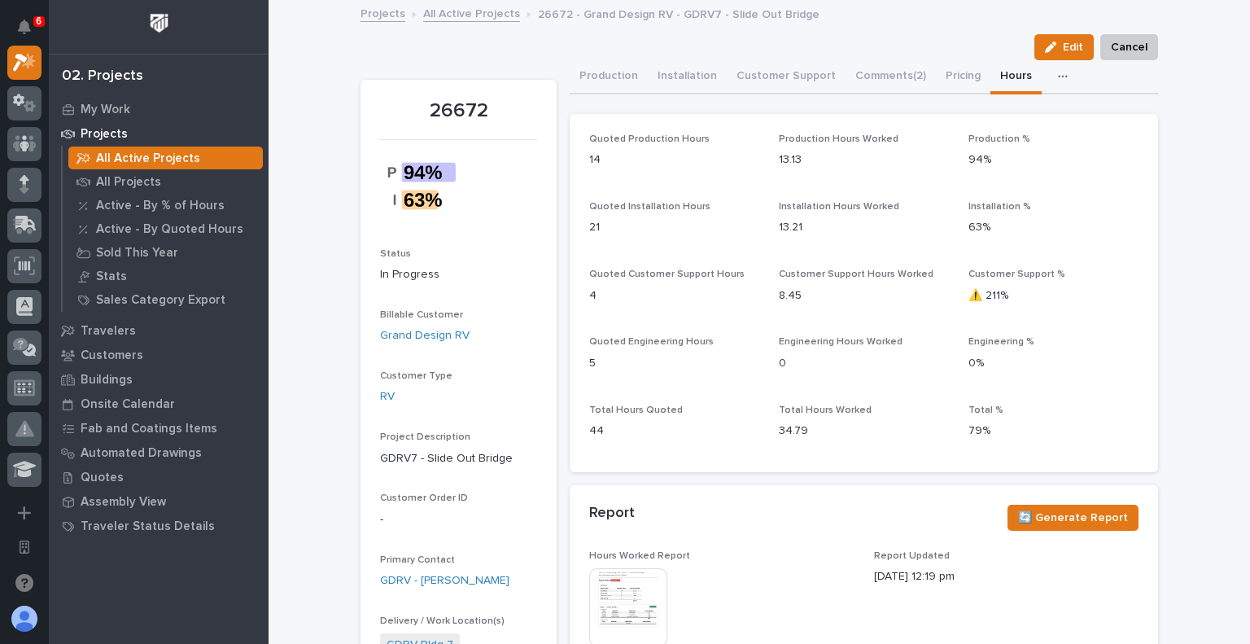
scroll to position [163, 0]
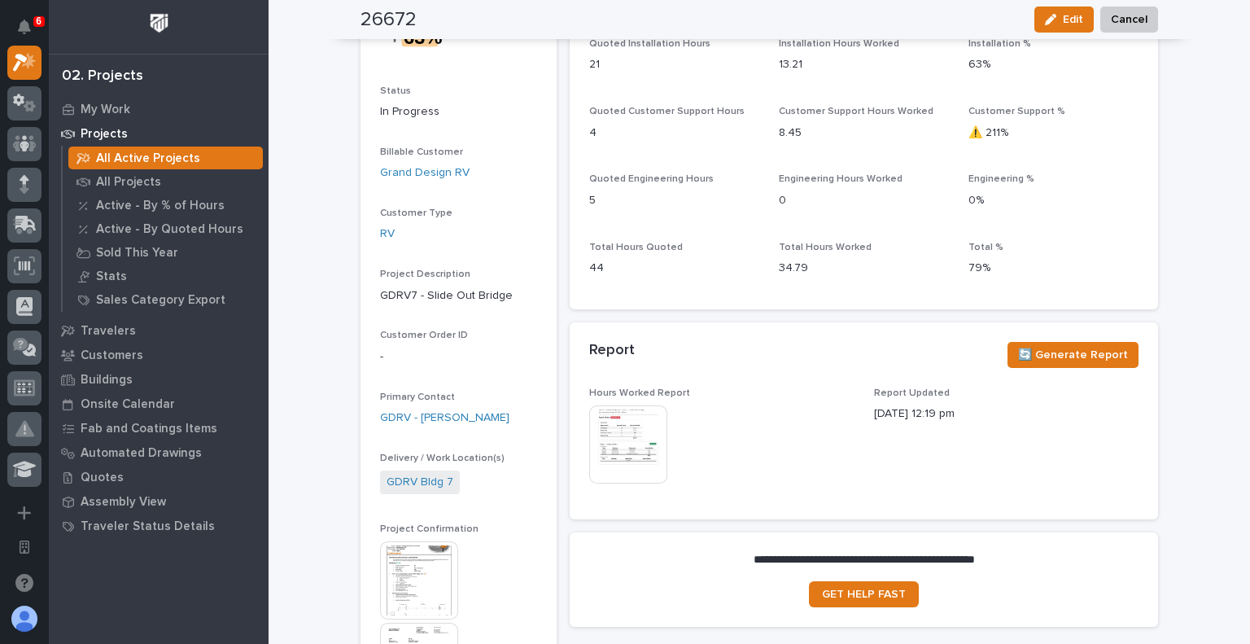
click at [631, 430] on img at bounding box center [628, 444] width 78 height 78
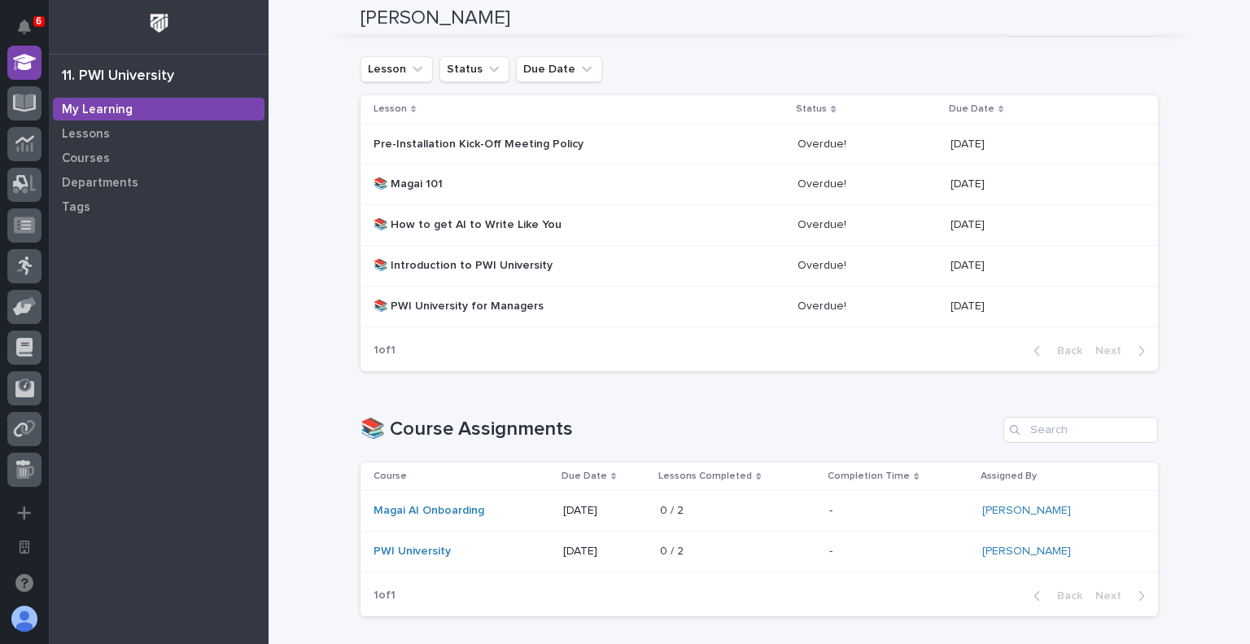
scroll to position [325, 0]
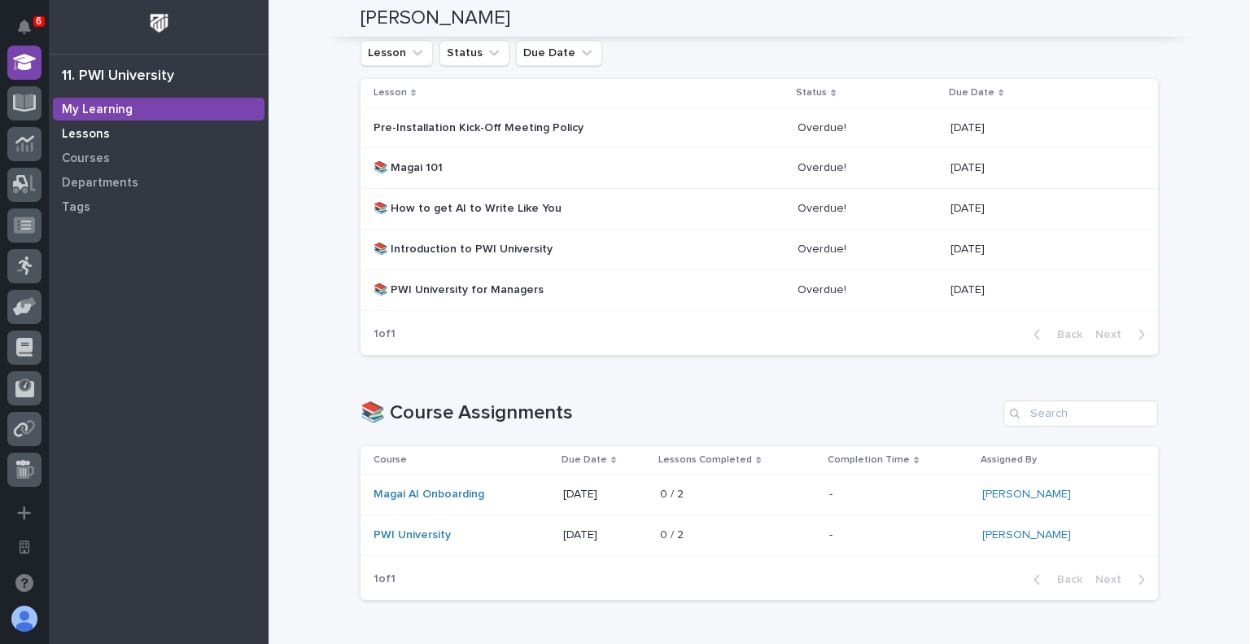
click at [113, 139] on div "Lessons" at bounding box center [159, 133] width 212 height 23
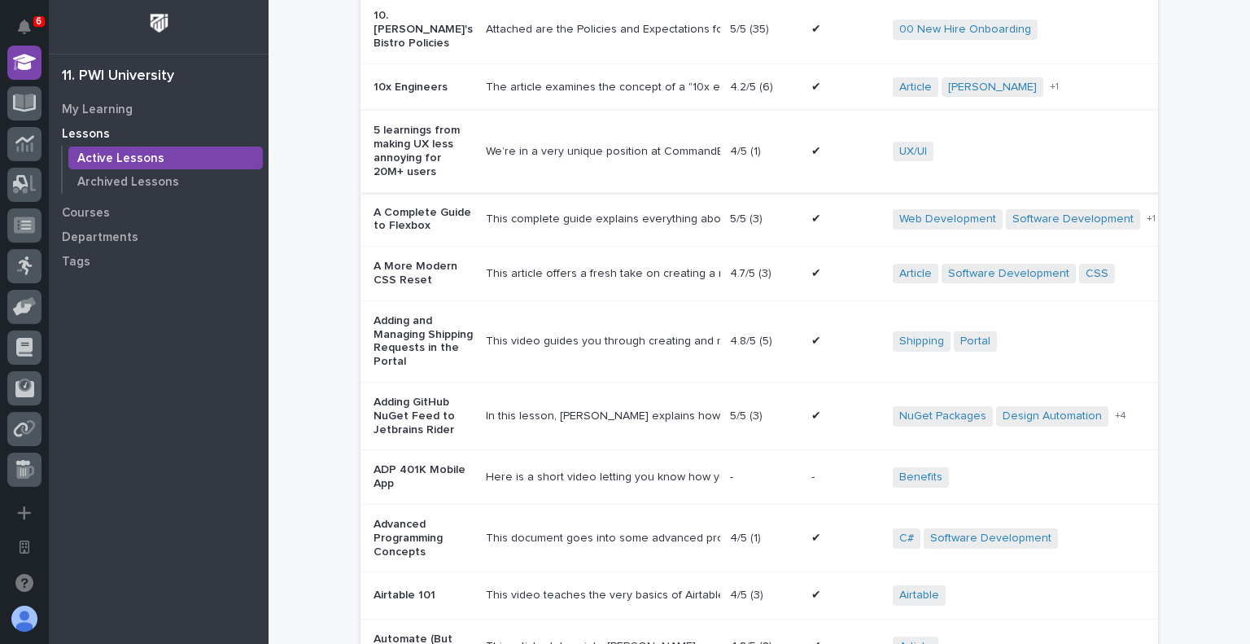
scroll to position [895, 0]
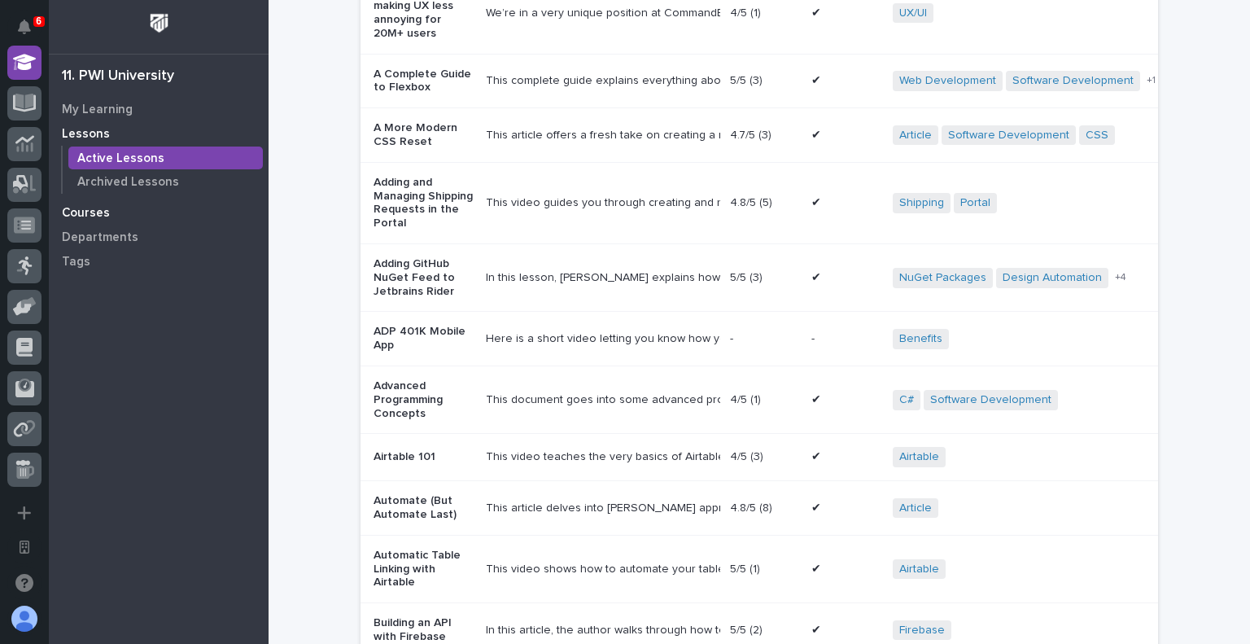
click at [114, 220] on div "Courses" at bounding box center [159, 212] width 212 height 23
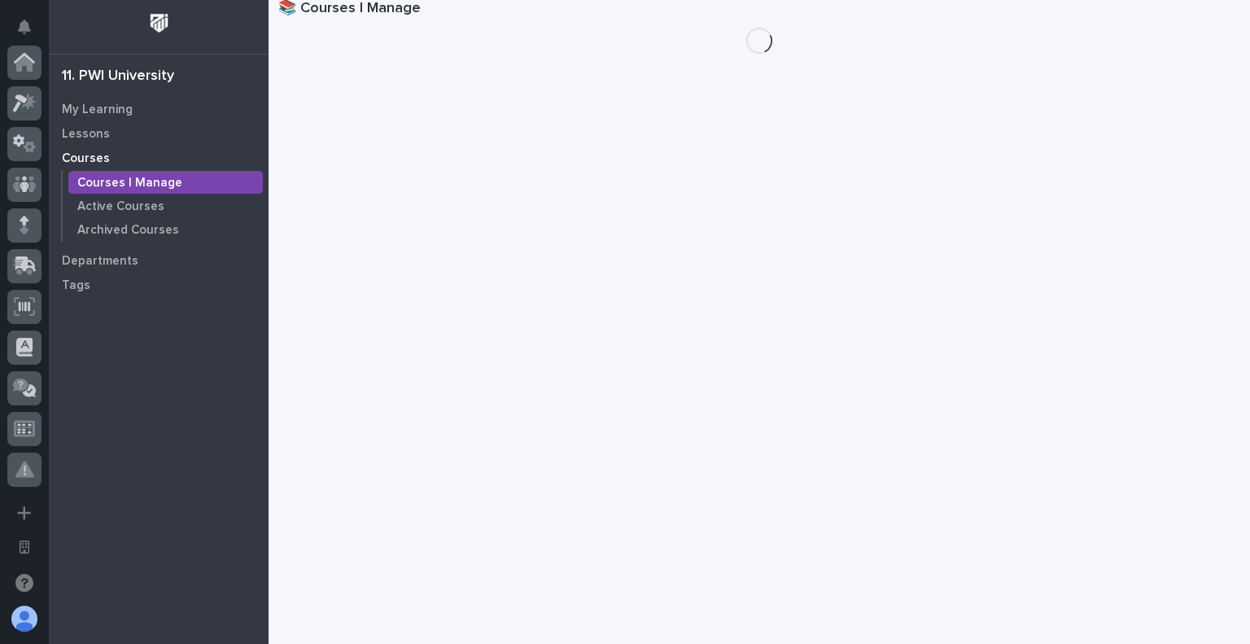
scroll to position [448, 0]
